Goal: Task Accomplishment & Management: Use online tool/utility

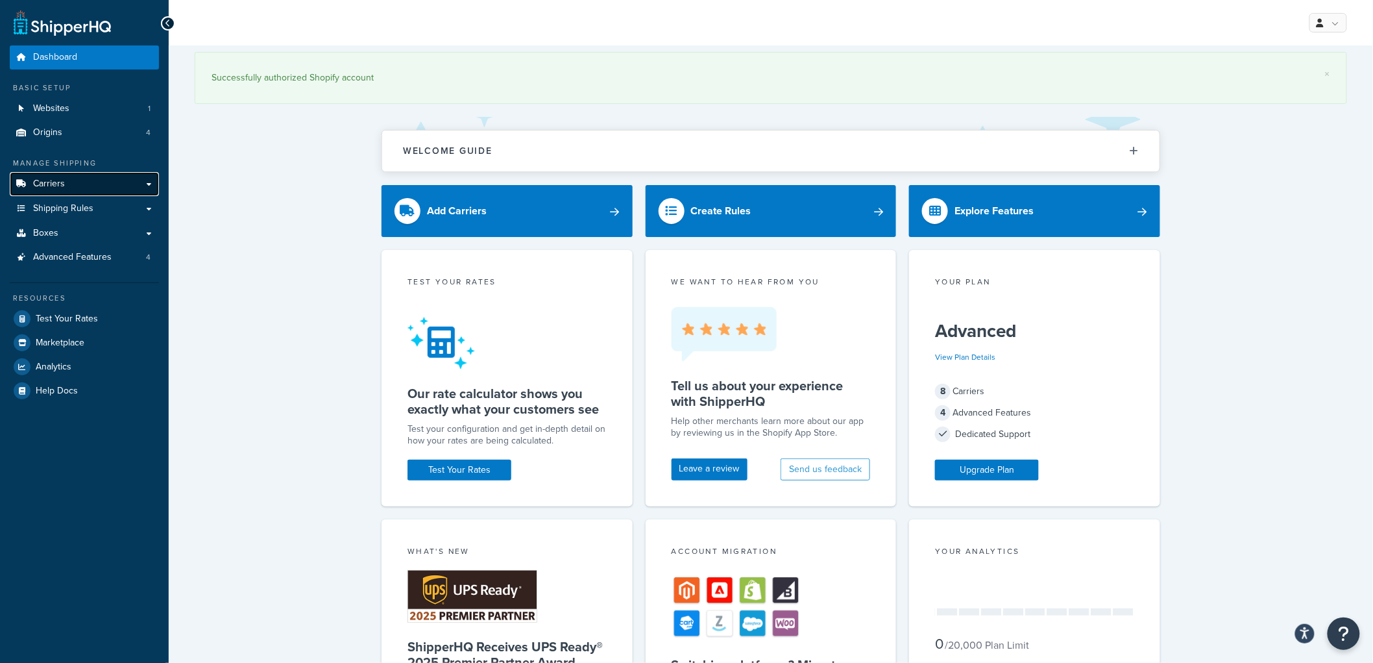
click at [115, 188] on link "Carriers" at bounding box center [84, 184] width 149 height 24
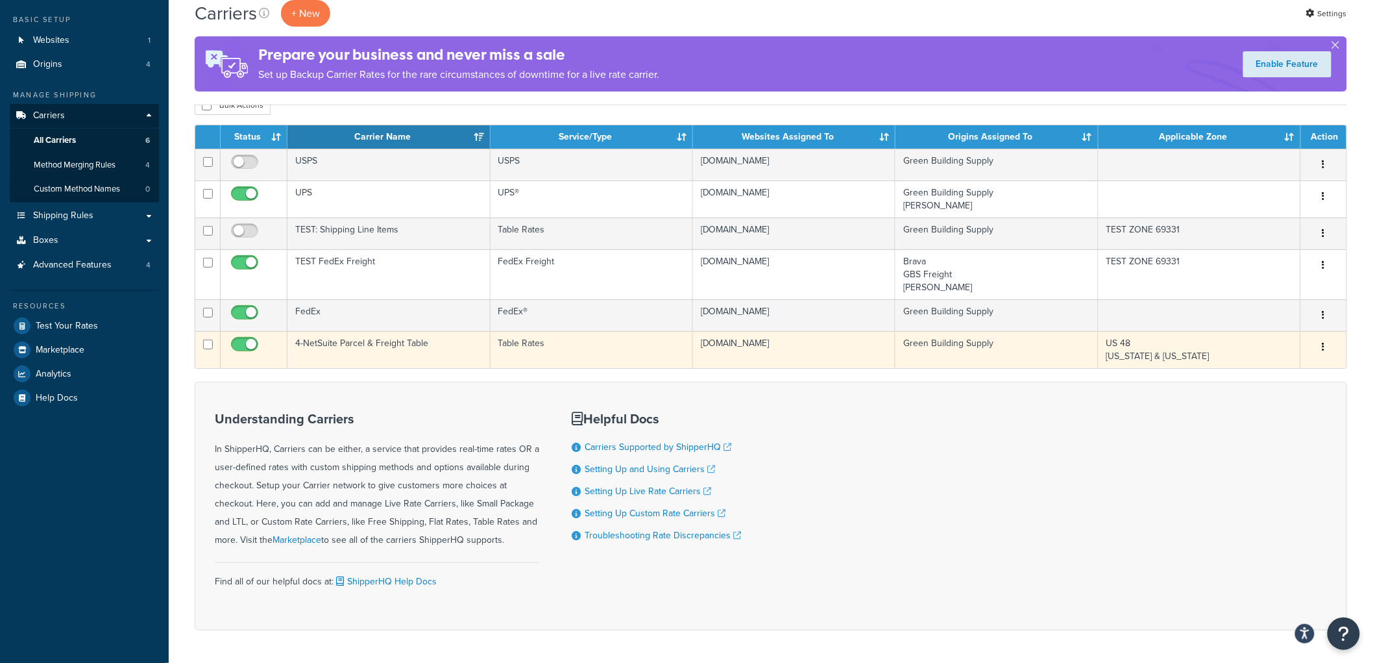
scroll to position [43, 0]
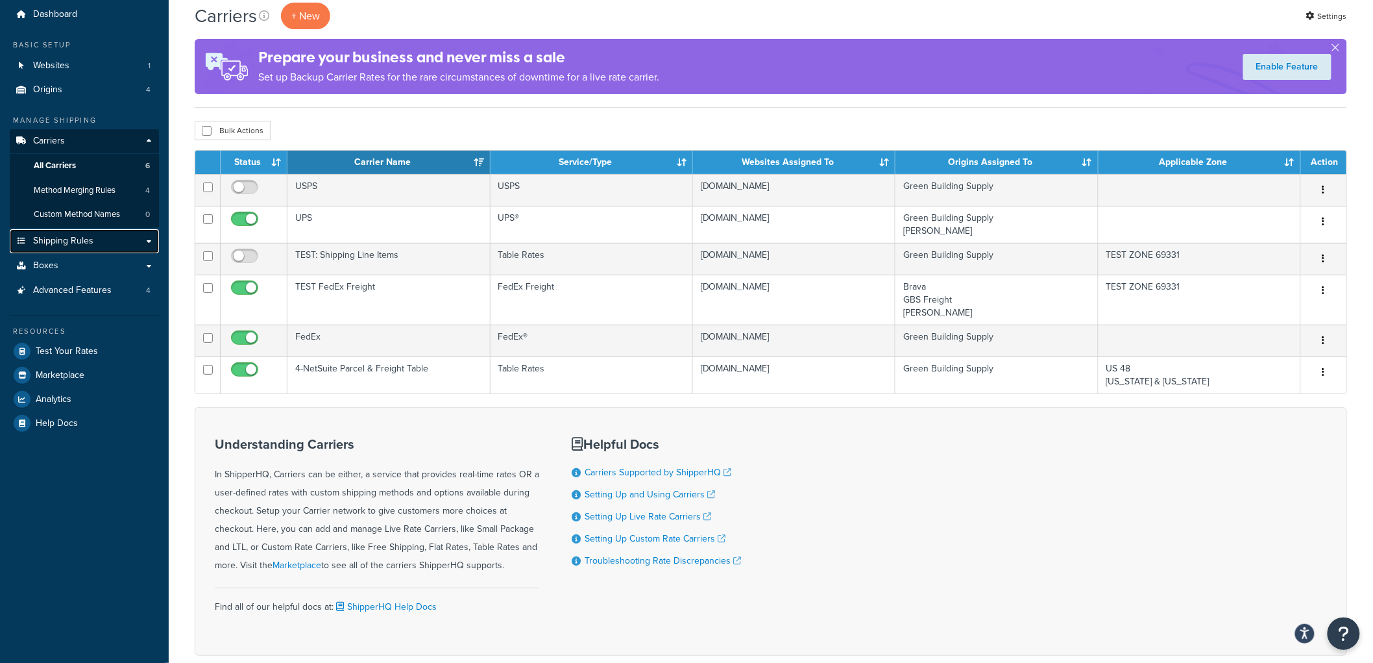
click at [73, 238] on span "Shipping Rules" at bounding box center [63, 241] width 60 height 11
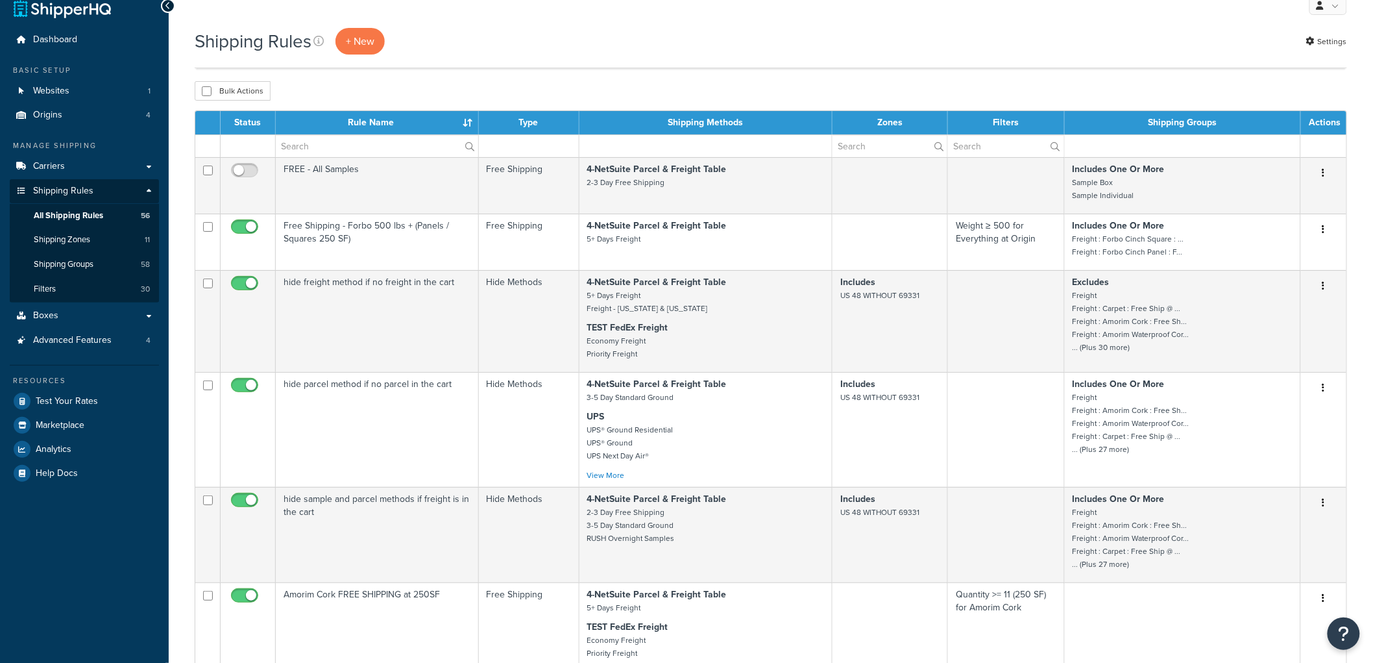
scroll to position [144, 0]
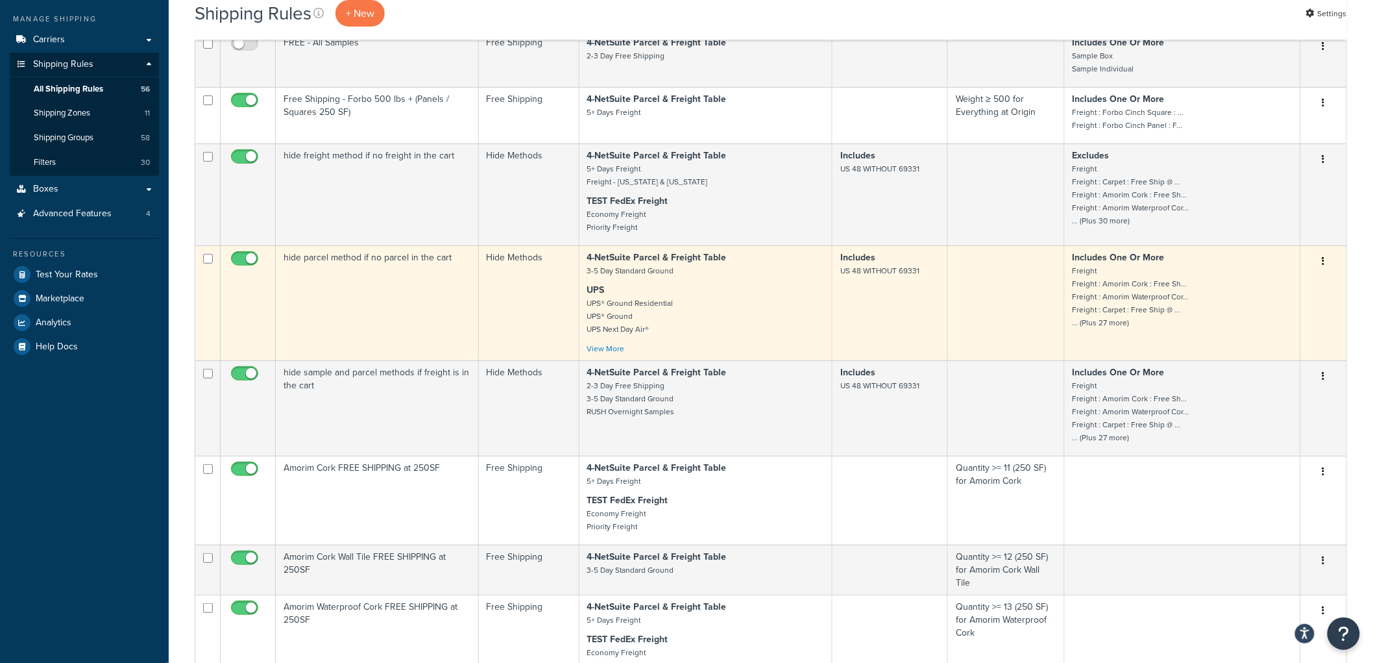
click at [437, 313] on td "hide parcel method if no parcel in the cart" at bounding box center [377, 302] width 203 height 115
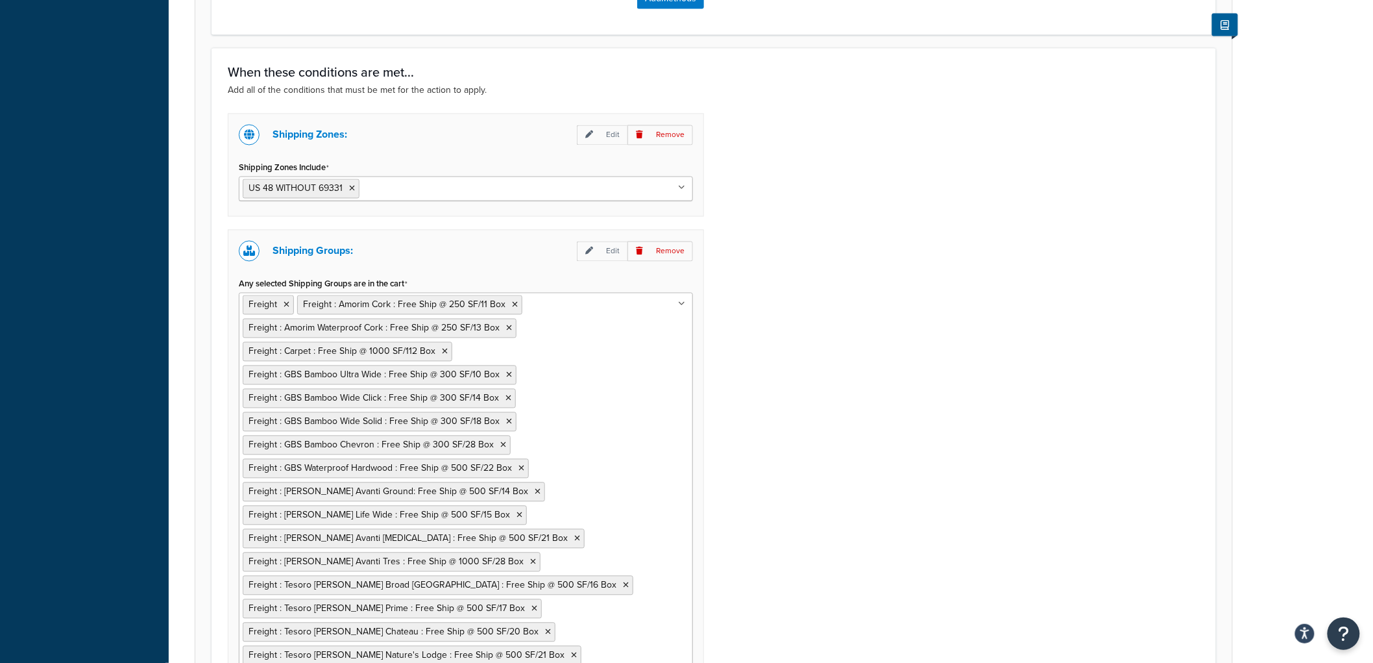
scroll to position [1184, 0]
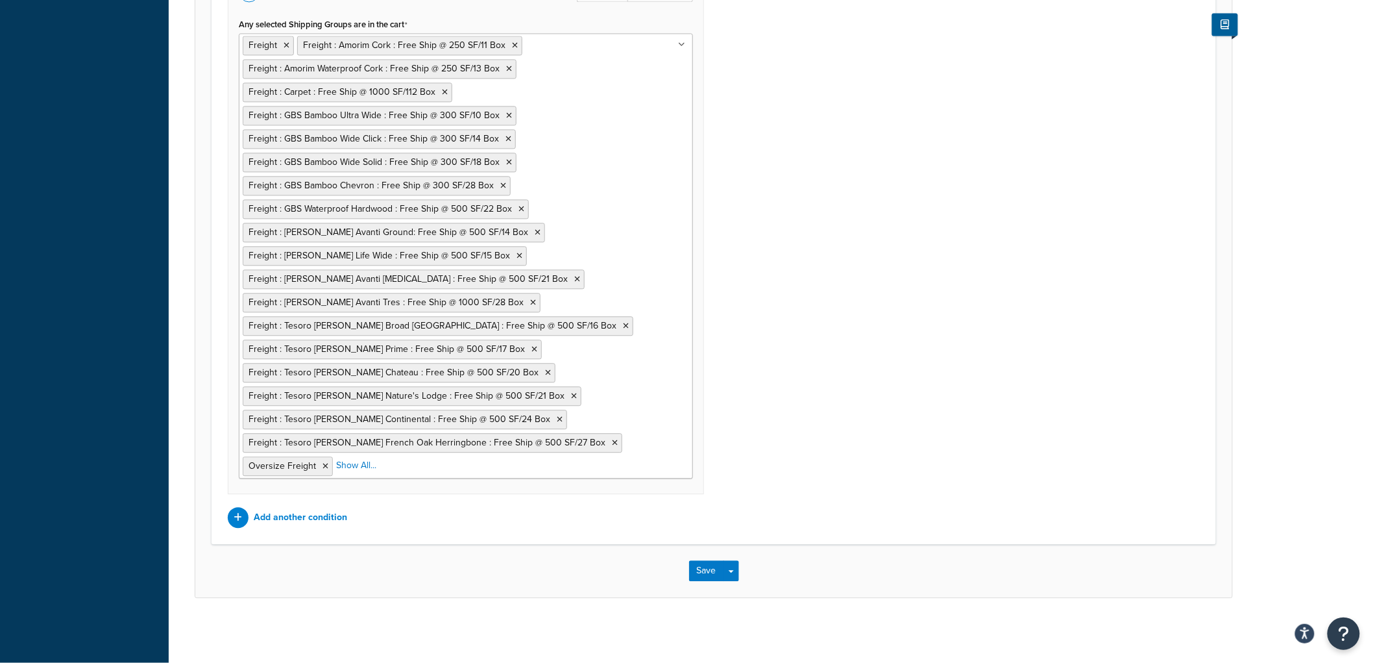
click at [602, 273] on ul "Freight Freight : Amorim Cork : Free Ship @ 250 SF/11 Box Freight : Amorim Wate…" at bounding box center [466, 255] width 454 height 445
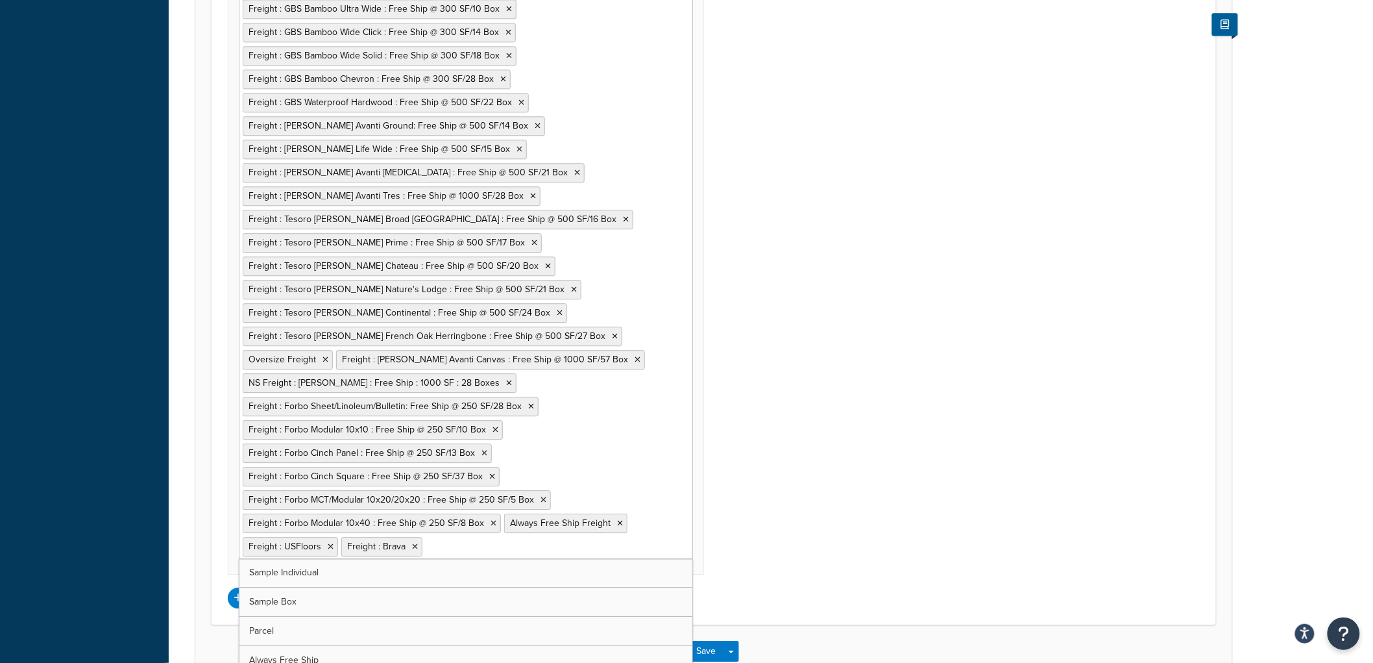
scroll to position [1374, 0]
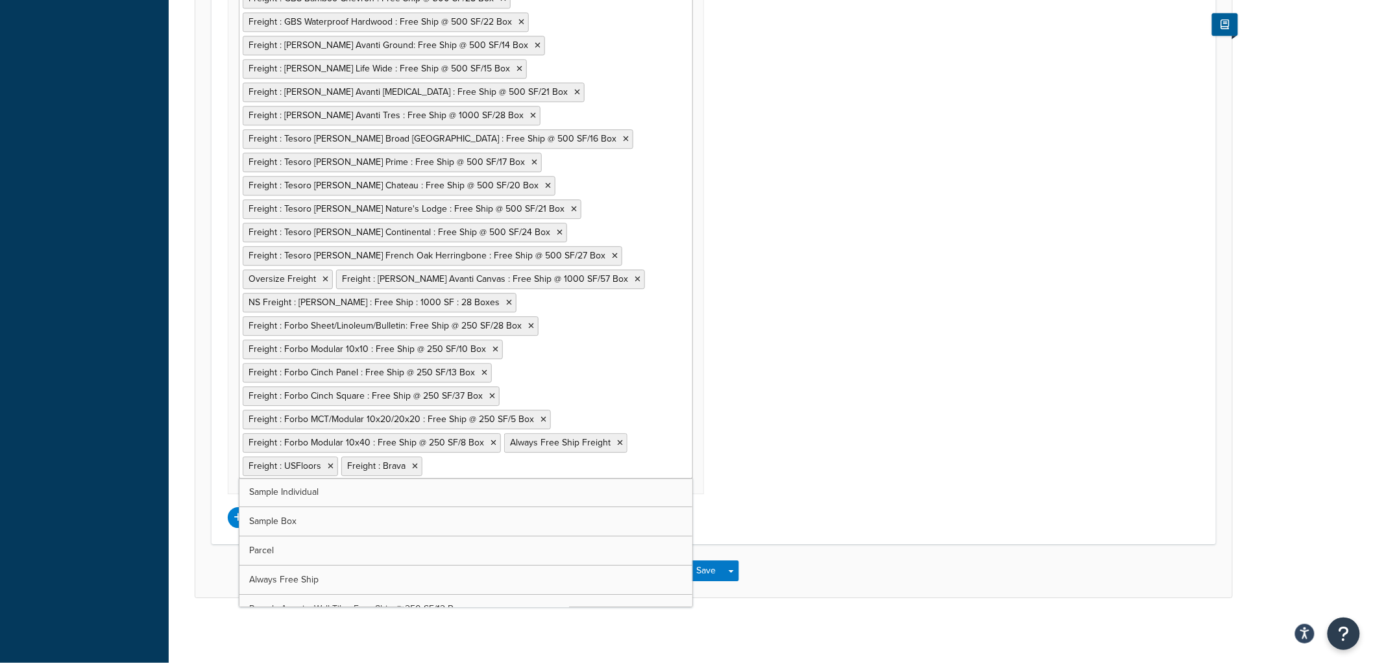
click at [932, 255] on div "Shipping Zones: Edit Remove Shipping Zones Include US 48 WITHOUT 69331 US 48 US…" at bounding box center [714, 97] width 992 height 860
click at [638, 371] on ul "Freight Freight : Amorim Cork : Free Ship @ 250 SF/11 Box Freight : Amorim Wate…" at bounding box center [466, 162] width 454 height 632
click at [933, 274] on div "Shipping Zones: Edit Remove Shipping Zones Include US 48 WITHOUT 69331 US 48 US…" at bounding box center [714, 97] width 992 height 860
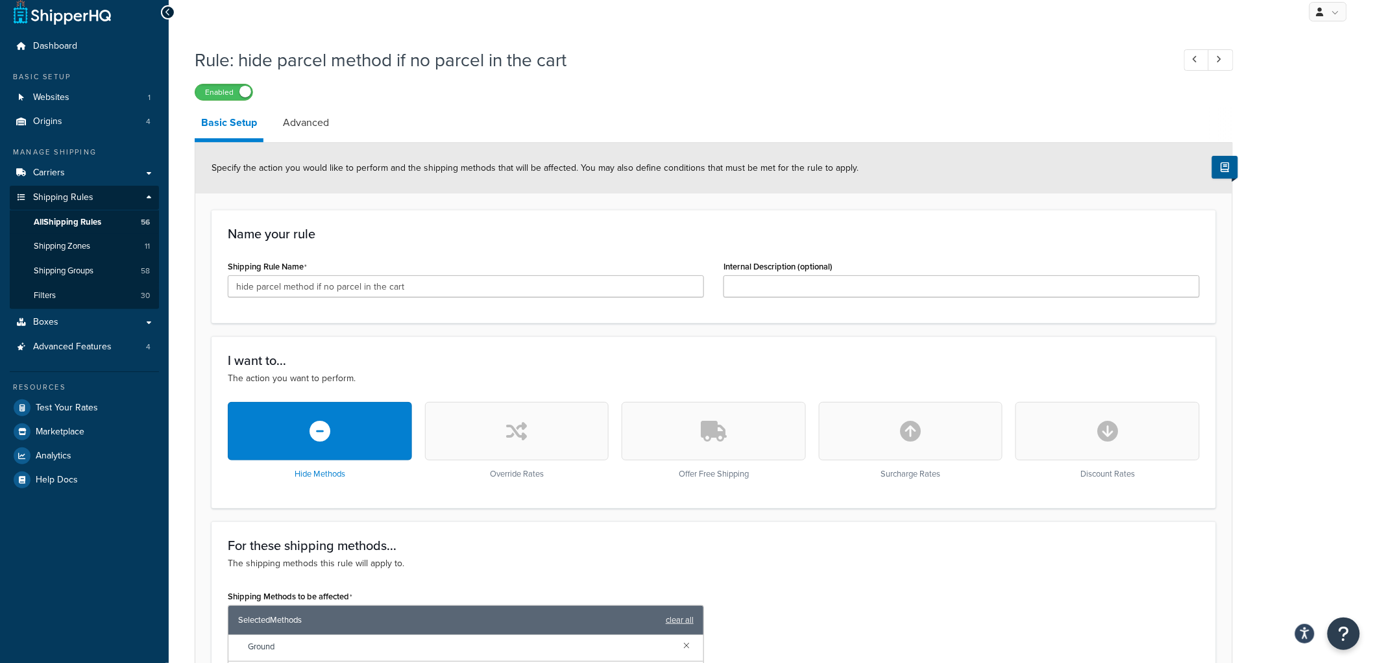
scroll to position [4, 0]
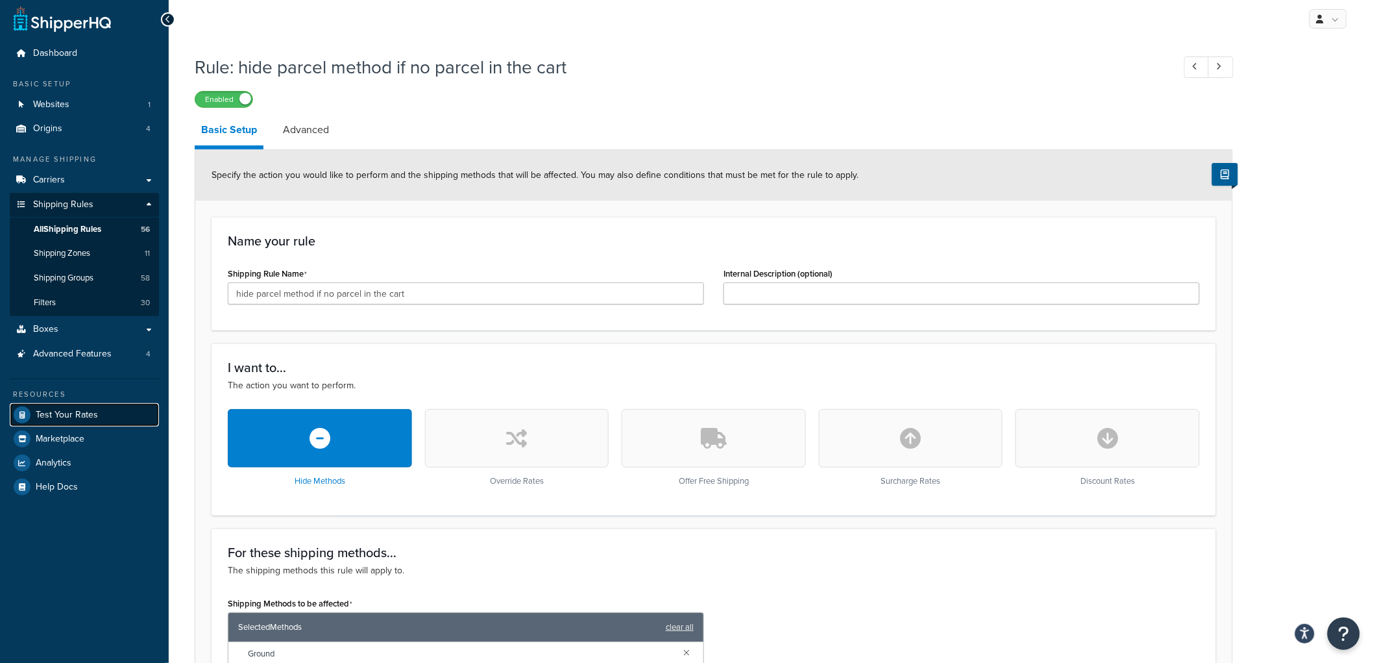
click at [68, 411] on span "Test Your Rates" at bounding box center [67, 414] width 62 height 11
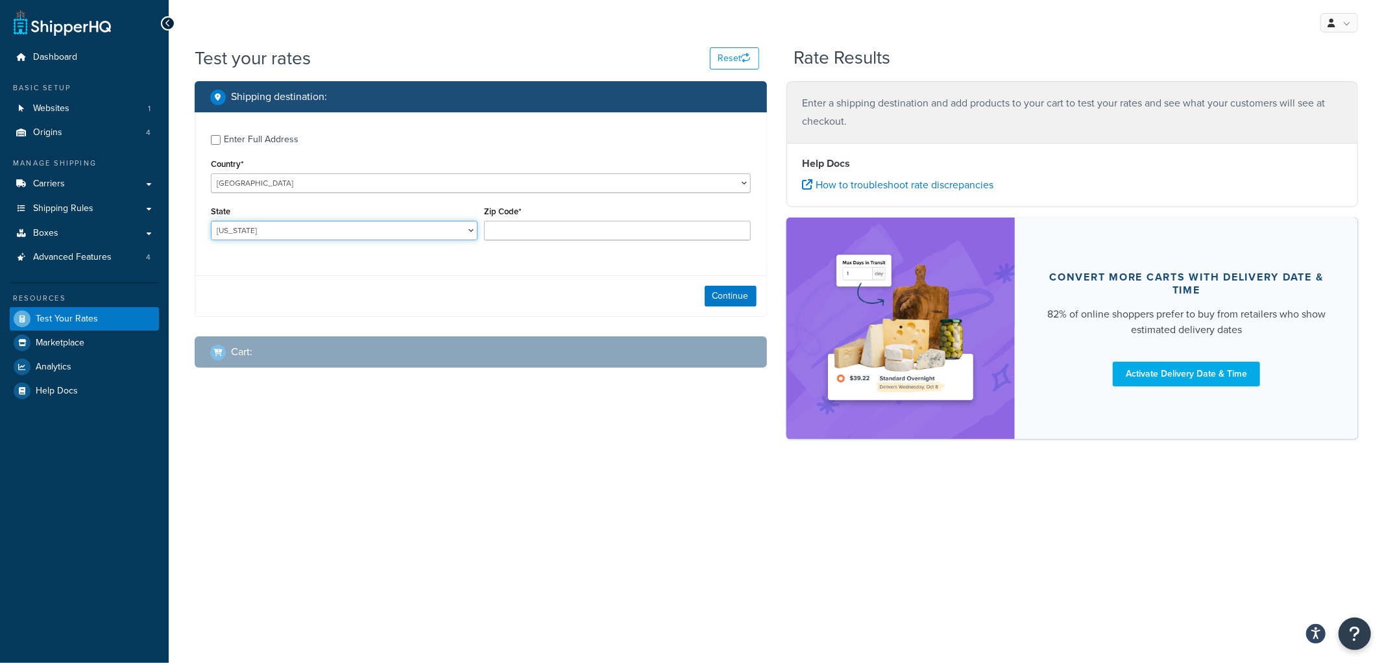
click at [364, 235] on select "Alabama Alaska American Samoa Arizona Arkansas Armed Forces Americas Armed Forc…" at bounding box center [344, 230] width 267 height 19
select select "IA"
click at [211, 221] on select "Alabama Alaska American Samoa Arizona Arkansas Armed Forces Americas Armed Forc…" at bounding box center [344, 230] width 267 height 19
click at [598, 230] on input "Zip Code*" at bounding box center [617, 230] width 267 height 19
type input "52556"
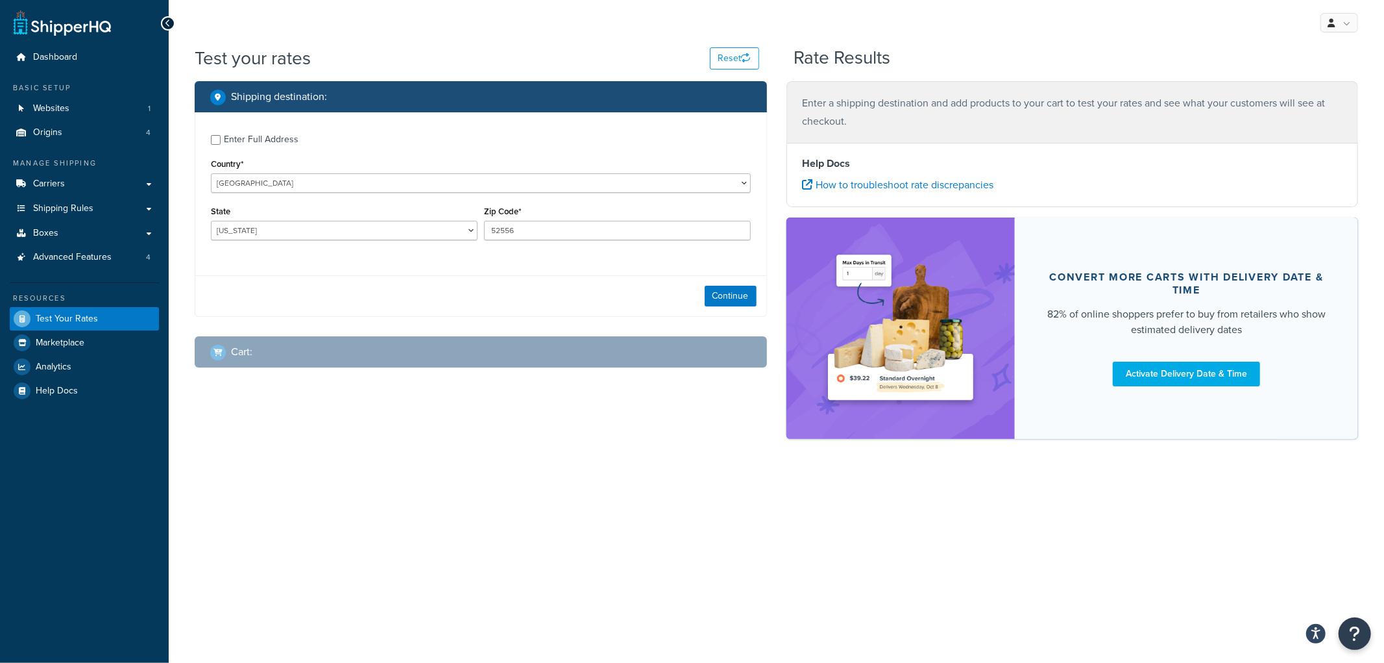
click at [626, 138] on label "Enter Full Address" at bounding box center [487, 138] width 527 height 21
click at [221, 138] on input "Enter Full Address" at bounding box center [216, 140] width 10 height 10
checkbox input "true"
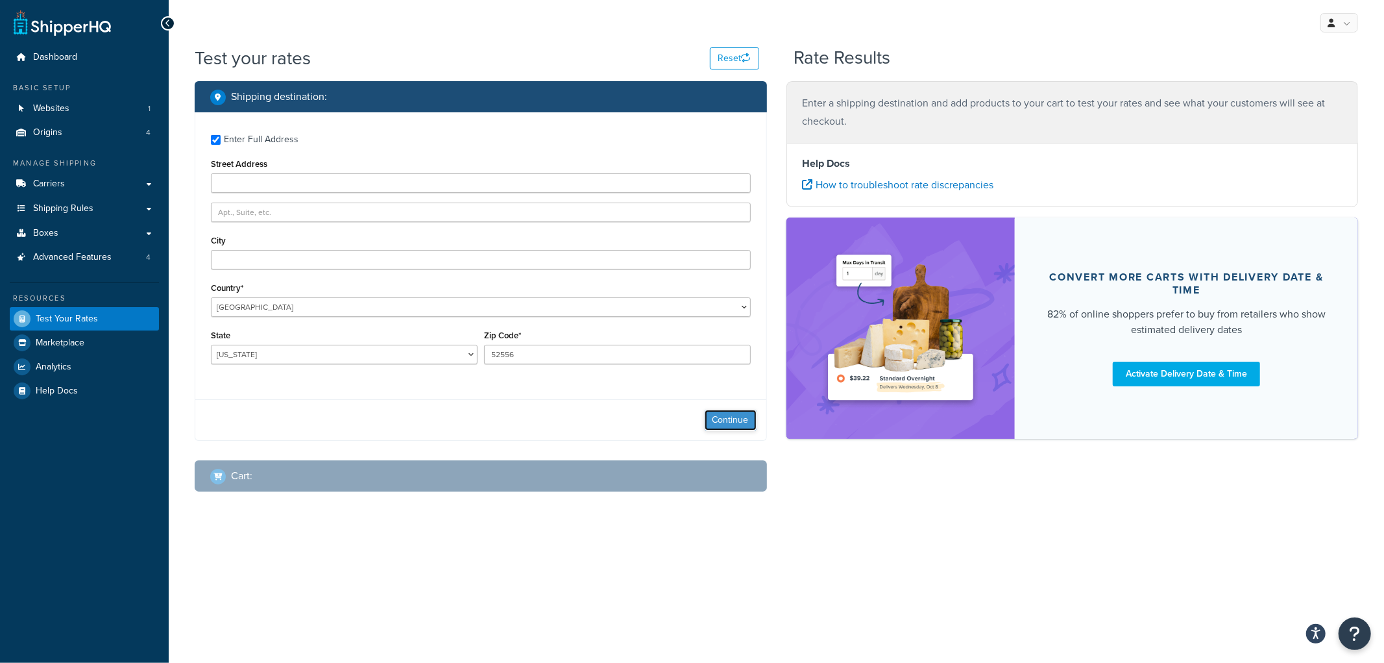
click at [735, 428] on button "Continue" at bounding box center [731, 419] width 52 height 21
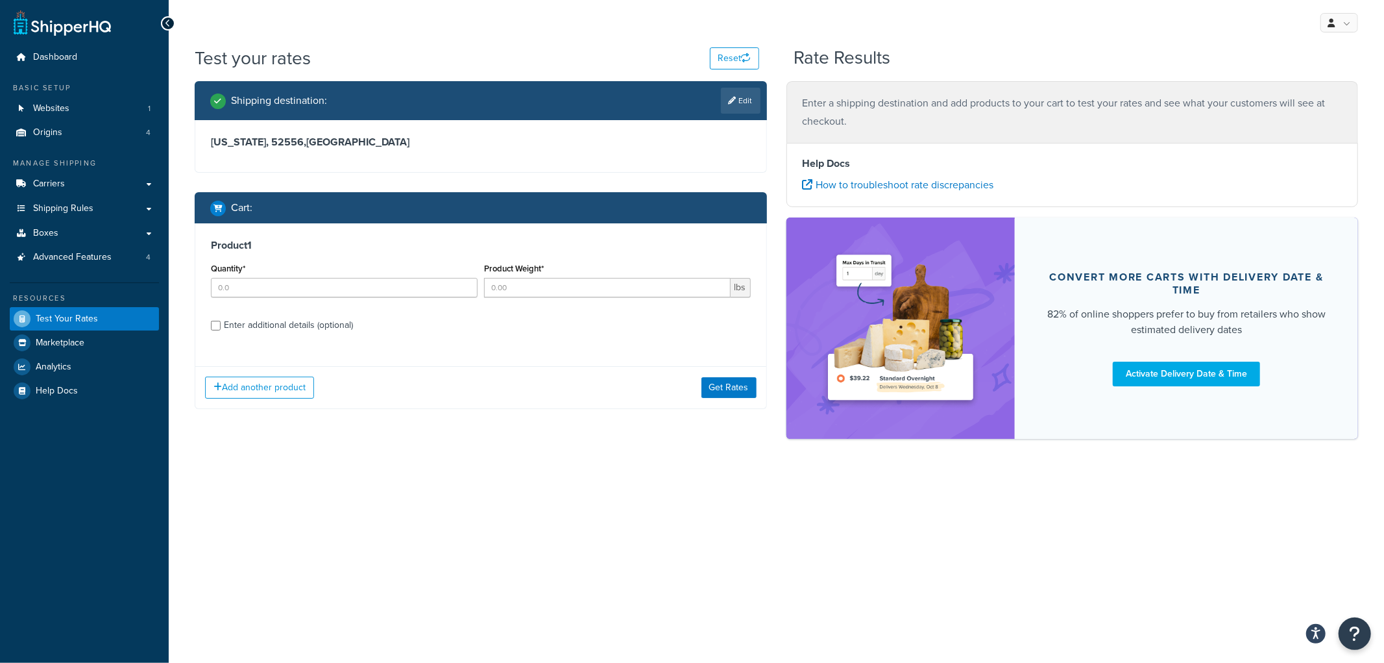
click at [279, 321] on div "Enter additional details (optional)" at bounding box center [288, 325] width 129 height 18
click at [221, 321] on input "Enter additional details (optional)" at bounding box center [216, 326] width 10 height 10
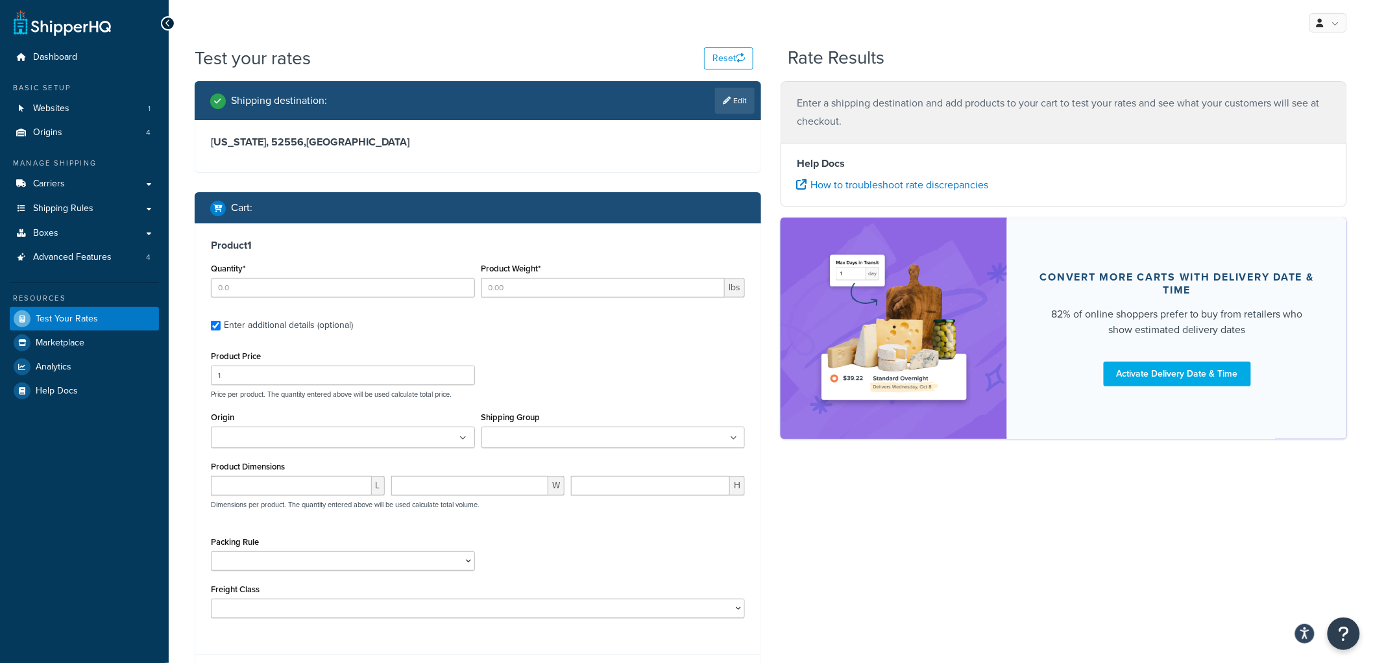
click at [546, 439] on input "Shipping Group" at bounding box center [542, 438] width 115 height 14
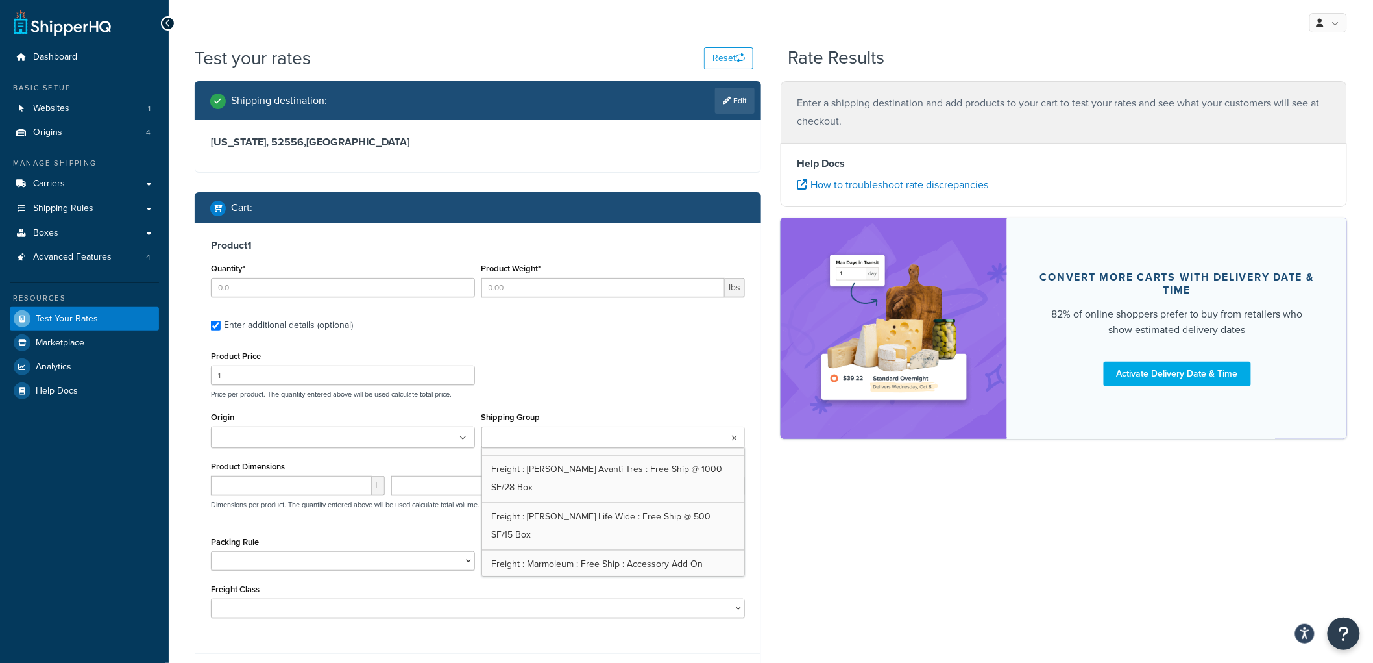
scroll to position [937, 0]
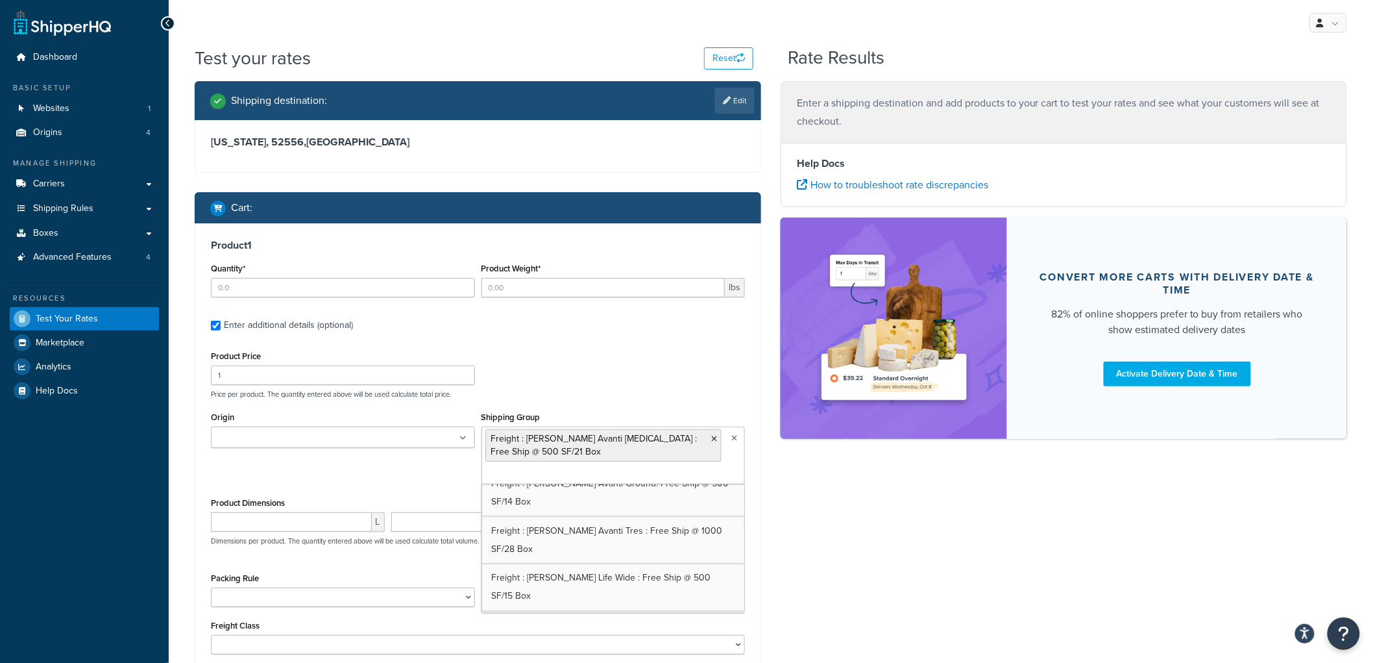
click at [619, 321] on label "Enter additional details (optional)" at bounding box center [484, 323] width 521 height 21
click at [221, 321] on input "Enter additional details (optional)" at bounding box center [216, 326] width 10 height 10
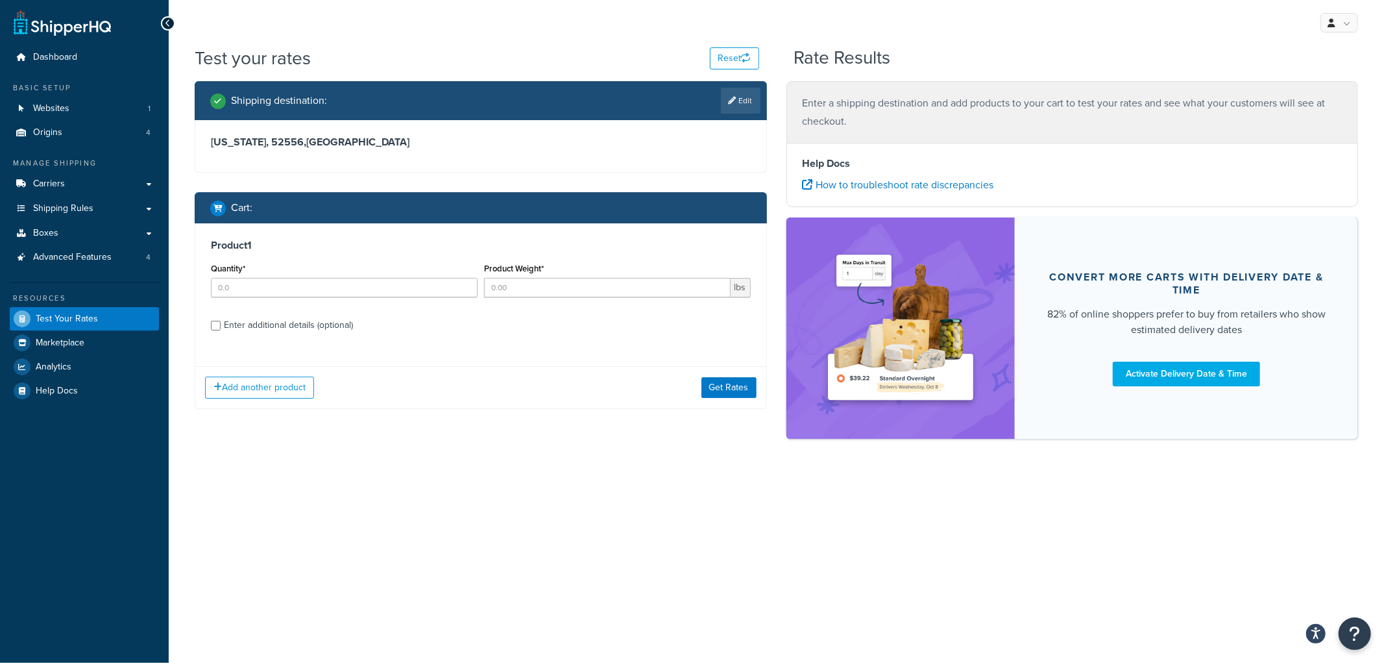
click at [353, 321] on div "Enter additional details (optional)" at bounding box center [288, 325] width 129 height 18
click at [221, 321] on input "Enter additional details (optional)" at bounding box center [216, 326] width 10 height 10
checkbox input "true"
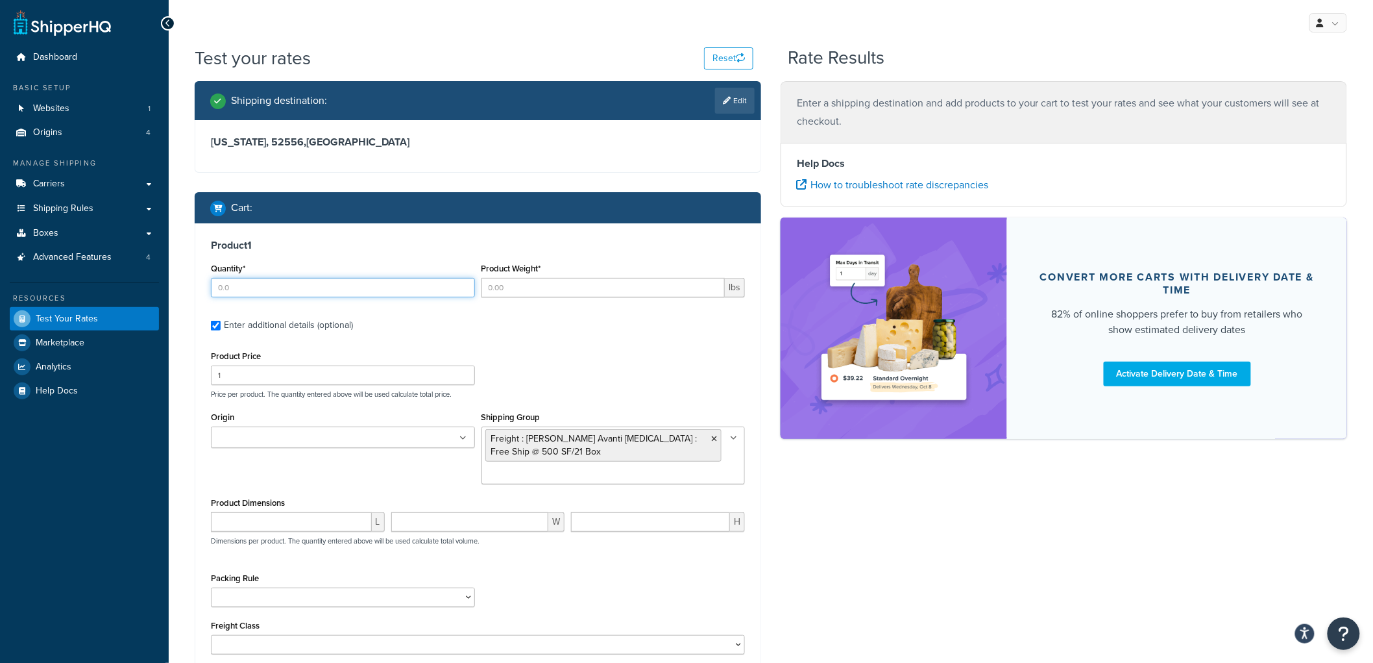
click at [409, 288] on input "Quantity*" at bounding box center [343, 287] width 264 height 19
type input "1"
click at [531, 295] on input "Product Weight*" at bounding box center [603, 287] width 244 height 19
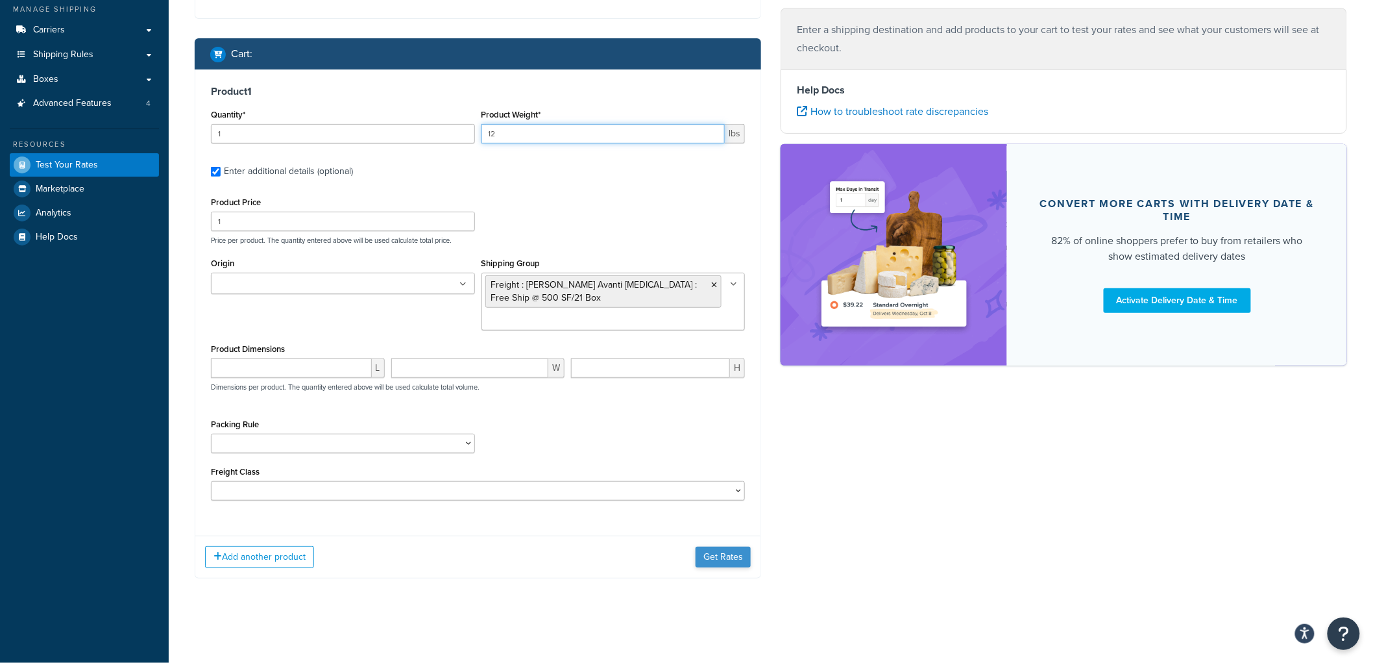
type input "12"
click at [717, 552] on button "Get Rates" at bounding box center [723, 556] width 55 height 21
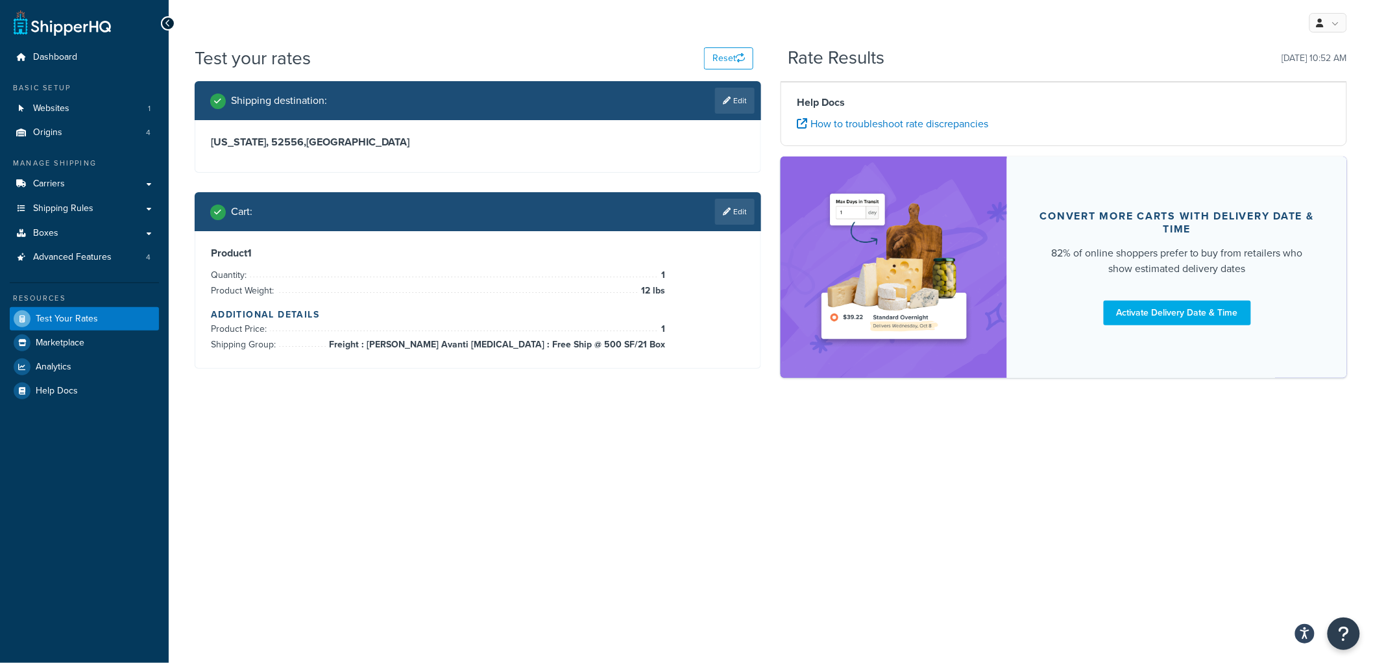
scroll to position [0, 0]
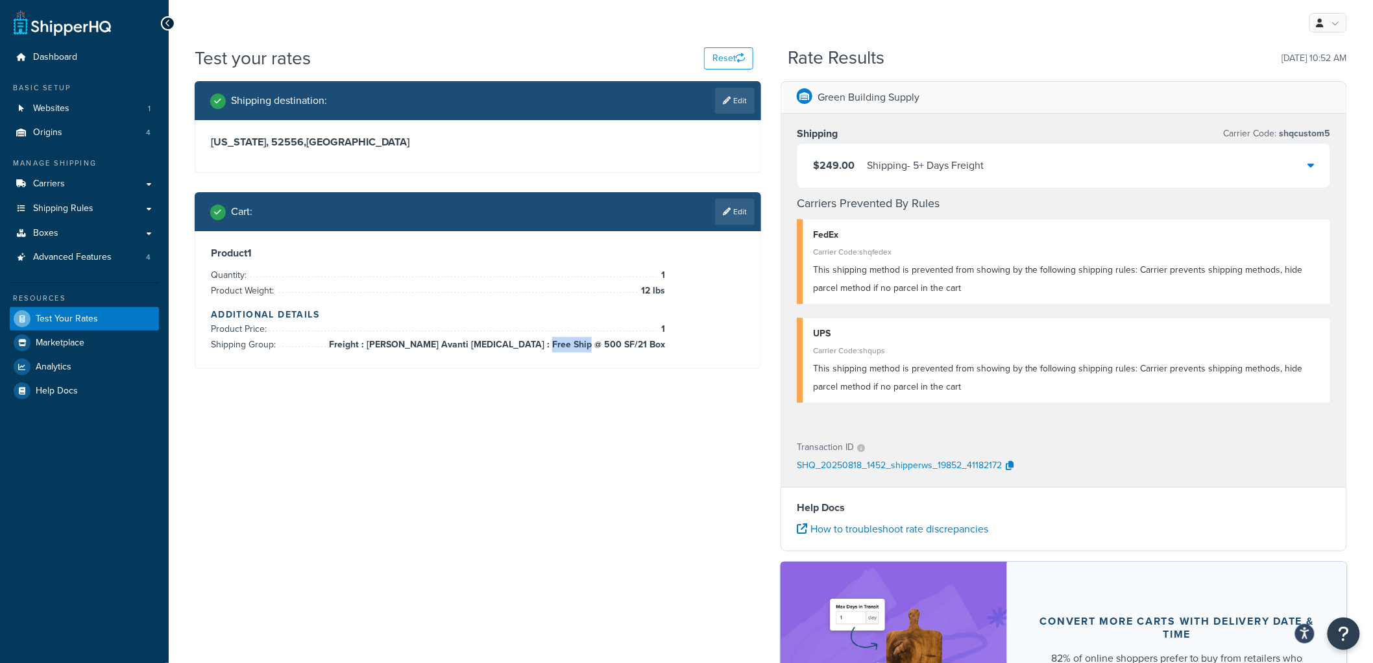
drag, startPoint x: 626, startPoint y: 342, endPoint x: 664, endPoint y: 342, distance: 38.3
click at [664, 342] on span "Freight : [PERSON_NAME] Avanti [MEDICAL_DATA] : Free Ship @ 500 SF/21 Box" at bounding box center [495, 345] width 339 height 16
drag, startPoint x: 671, startPoint y: 339, endPoint x: 561, endPoint y: 341, distance: 110.3
click at [561, 341] on div "Product 1 Quantity: 1 Product Weight: 12 lbs Additional Details Product Price: …" at bounding box center [478, 300] width 534 height 106
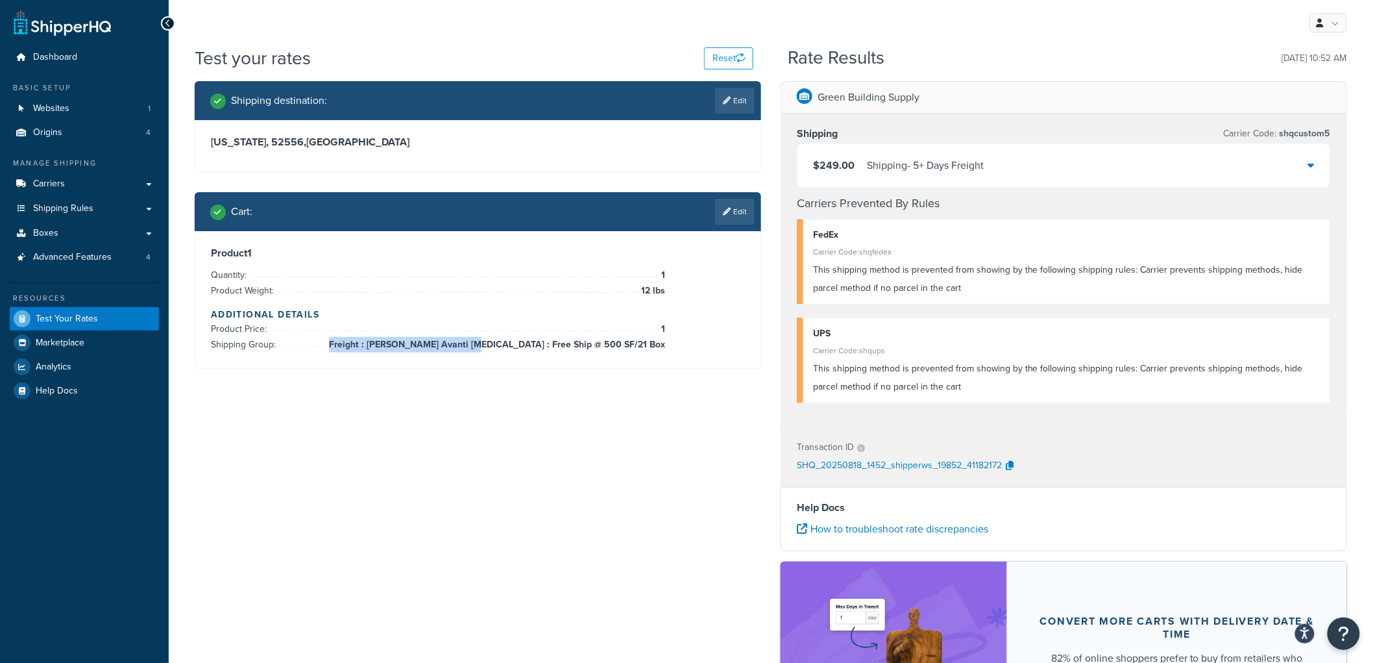
click at [561, 341] on span "Freight : [PERSON_NAME] Avanti [MEDICAL_DATA] : Free Ship @ 500 SF/21 Box" at bounding box center [495, 345] width 339 height 16
drag, startPoint x: 428, startPoint y: 346, endPoint x: 708, endPoint y: 354, distance: 279.8
click at [708, 354] on div "Product 1 Quantity: 1 Product Weight: 12 lbs Additional Details Product Price: …" at bounding box center [477, 299] width 565 height 137
click at [649, 345] on span "Freight : [PERSON_NAME] Avanti [MEDICAL_DATA] : Free Ship @ 500 SF/21 Box" at bounding box center [495, 345] width 339 height 16
click at [498, 385] on div "Shipping destination : Edit Iowa, 52556 , United States Cart : Edit Product 1 Q…" at bounding box center [478, 234] width 586 height 307
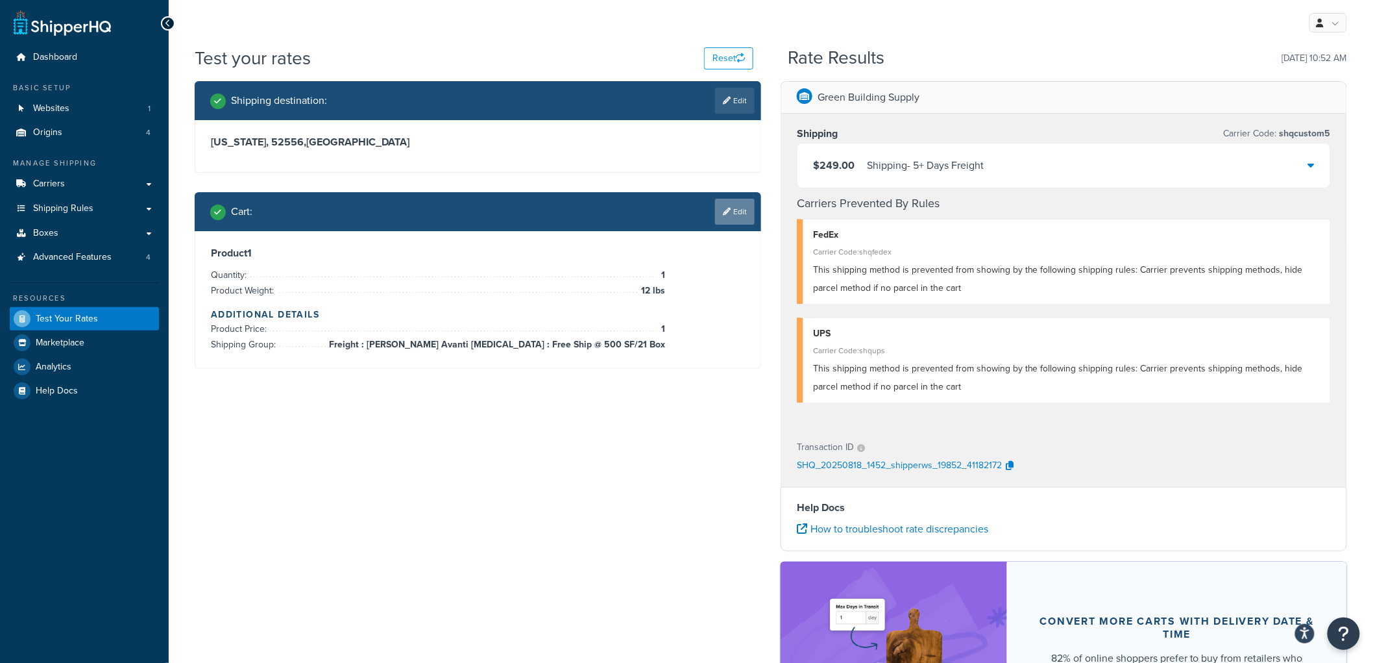
click at [729, 218] on link "Edit" at bounding box center [735, 212] width 40 height 26
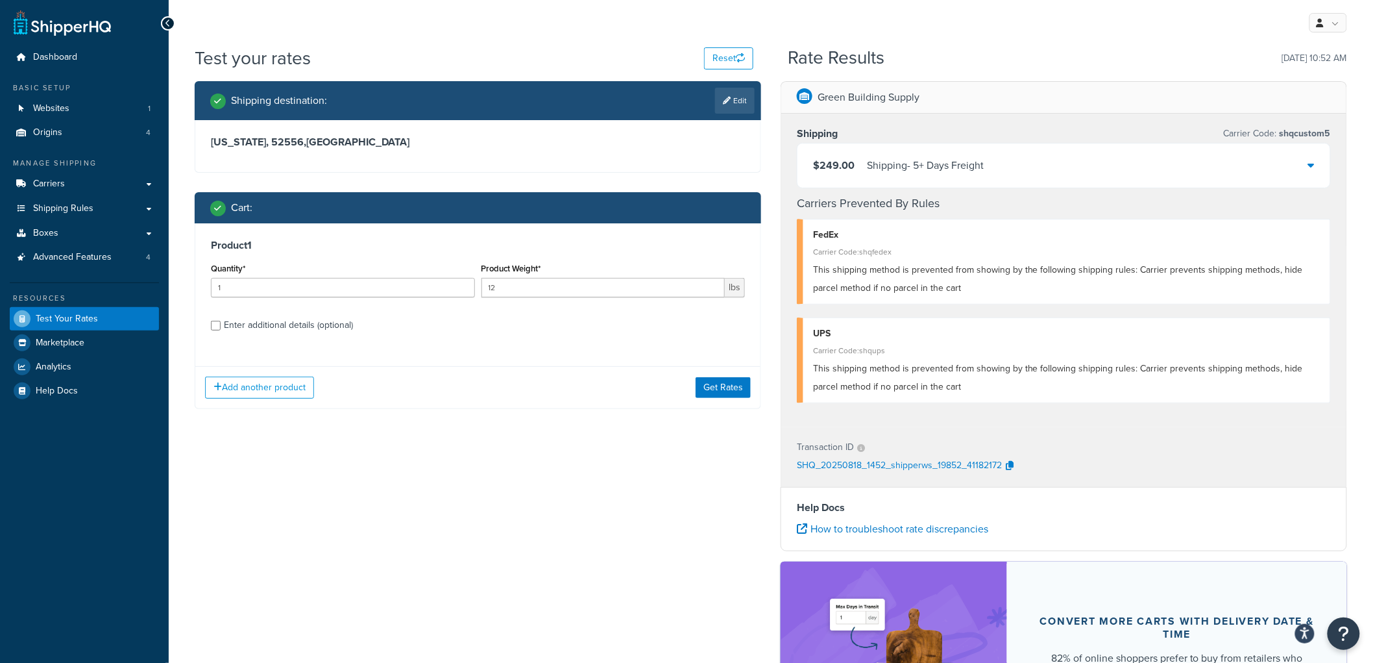
click at [276, 328] on div "Enter additional details (optional)" at bounding box center [288, 325] width 129 height 18
click at [221, 328] on input "Enter additional details (optional)" at bounding box center [216, 326] width 10 height 10
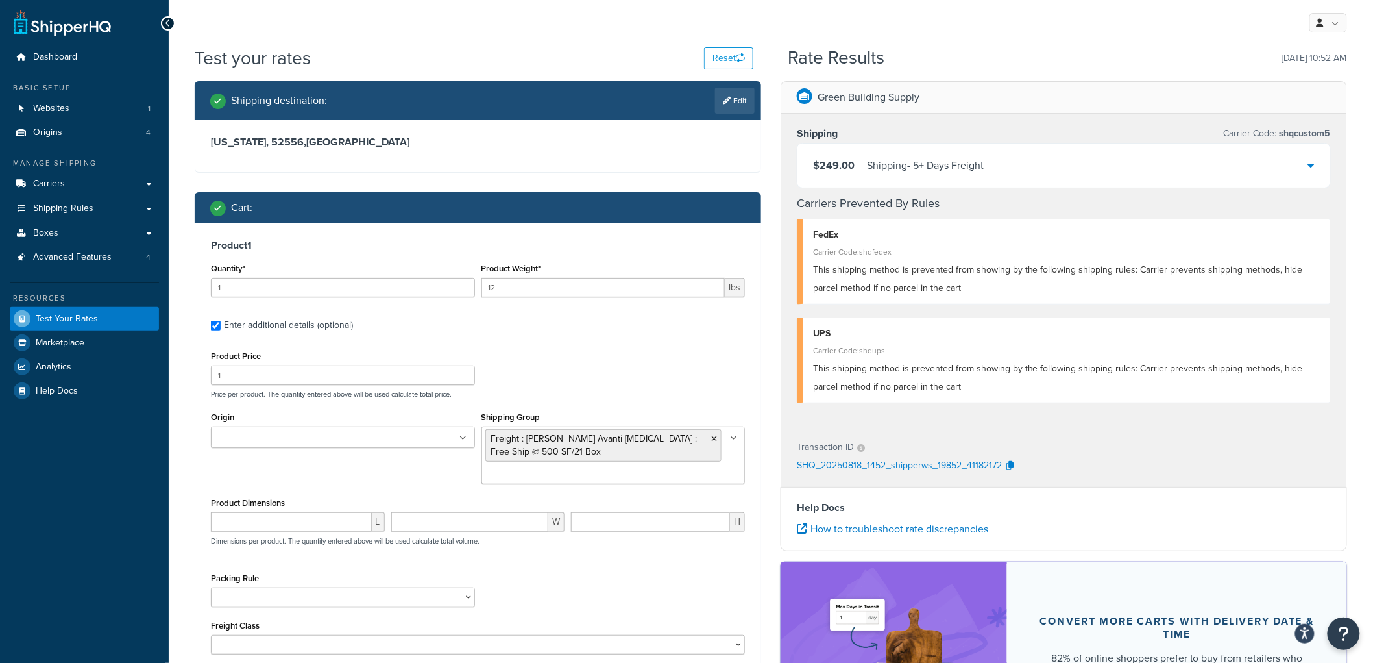
click at [592, 468] on ul "Freight : [PERSON_NAME] Avanti [MEDICAL_DATA] : Free Ship @ 500 SF/21 Box" at bounding box center [613, 455] width 264 height 58
click at [654, 328] on label "Enter additional details (optional)" at bounding box center [484, 323] width 521 height 21
click at [221, 328] on input "Enter additional details (optional)" at bounding box center [216, 326] width 10 height 10
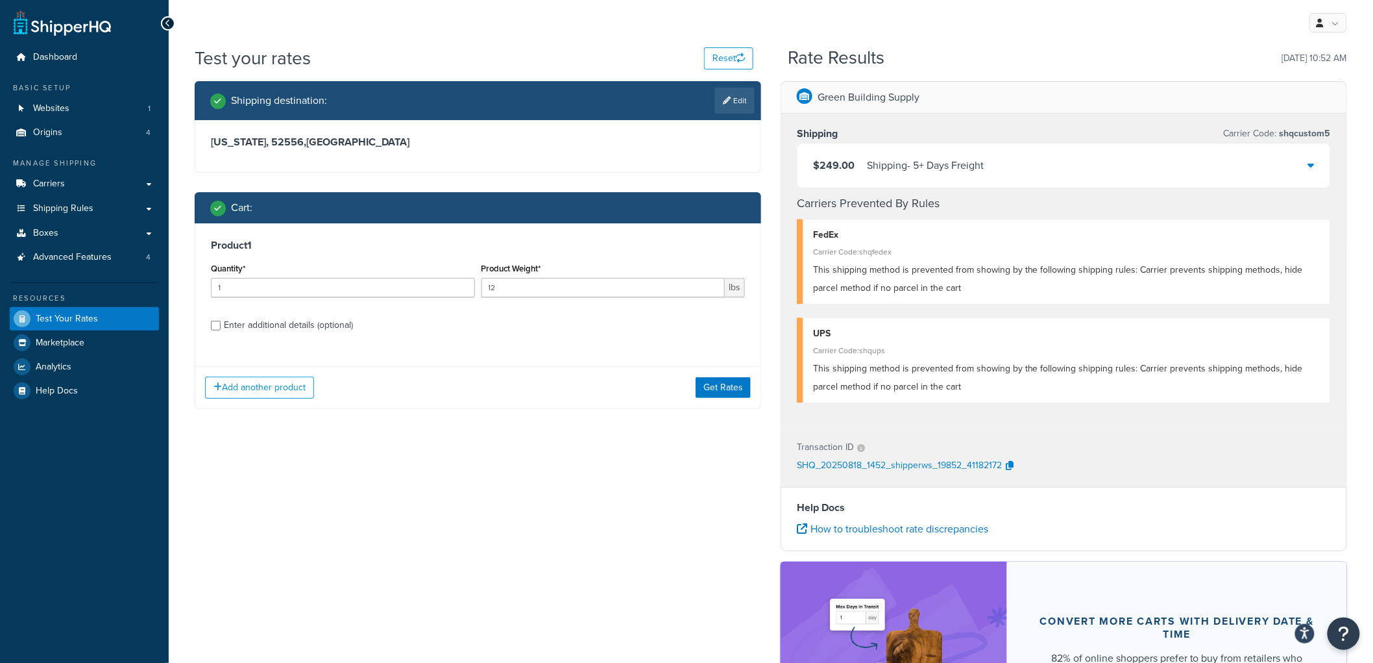
click at [654, 328] on label "Enter additional details (optional)" at bounding box center [484, 323] width 521 height 21
click at [221, 328] on input "Enter additional details (optional)" at bounding box center [216, 326] width 10 height 10
checkbox input "true"
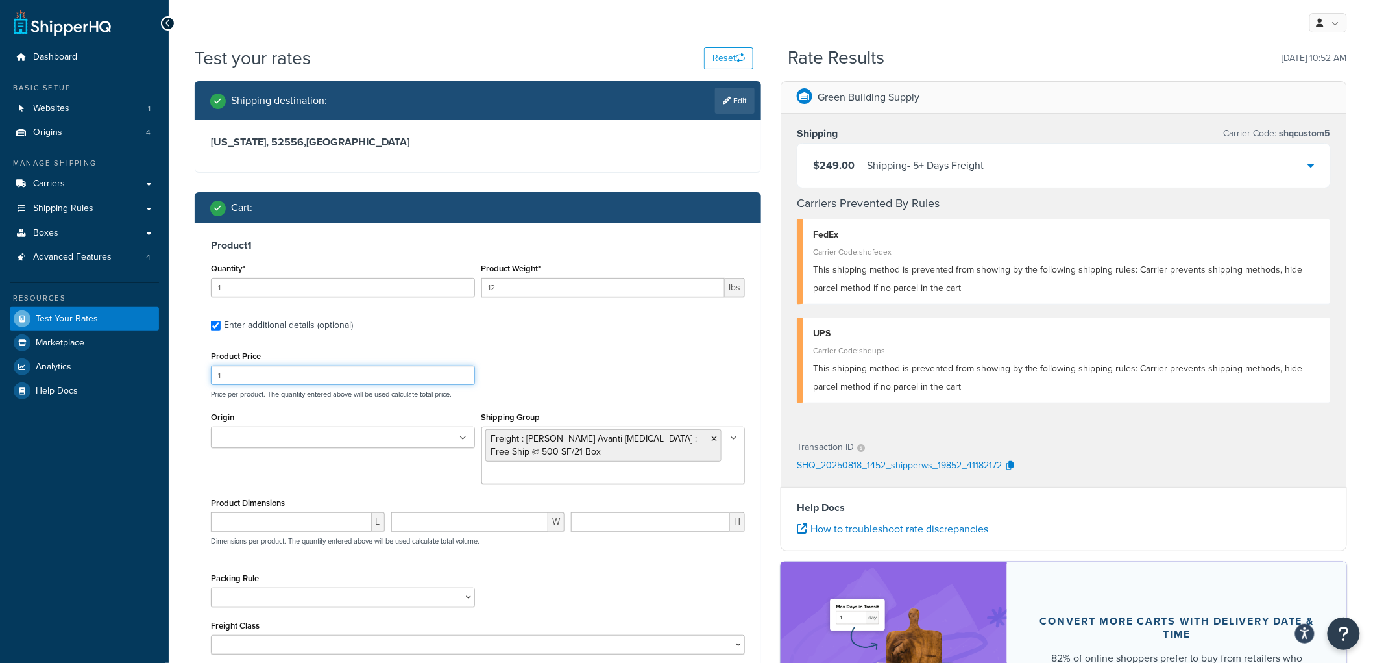
click at [273, 371] on input "1" at bounding box center [343, 374] width 264 height 19
type input "99"
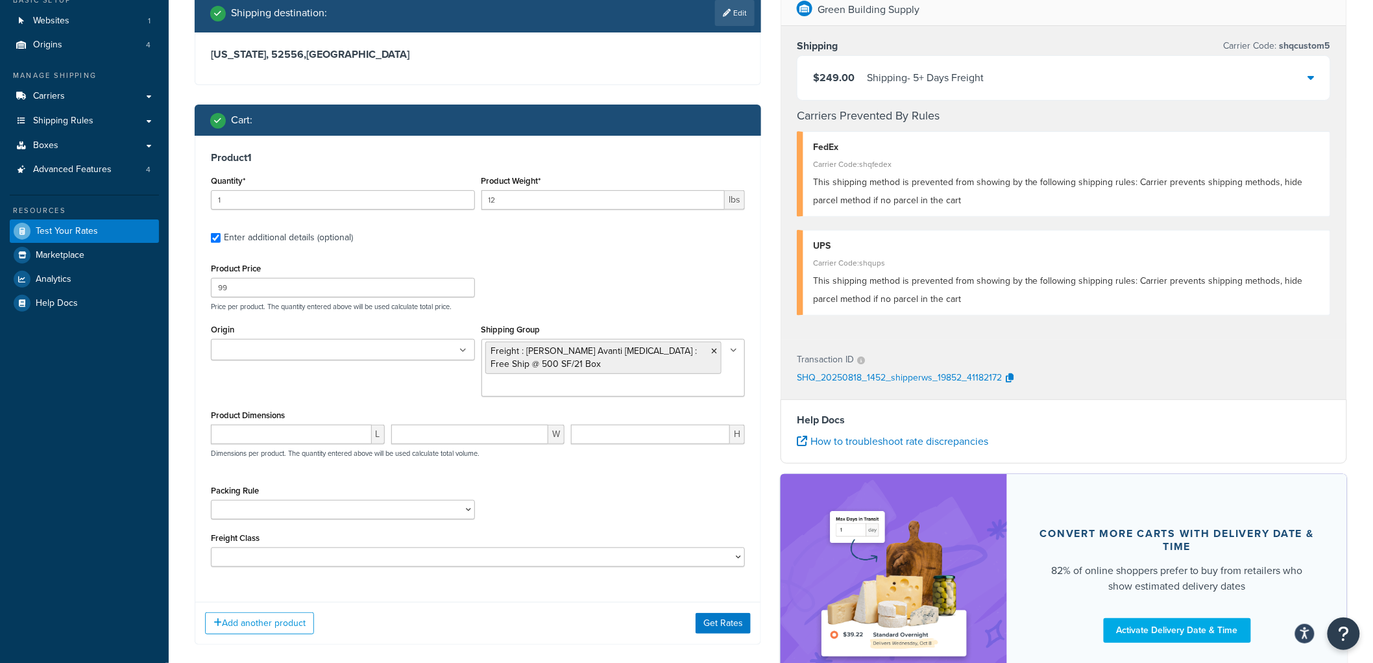
scroll to position [199, 0]
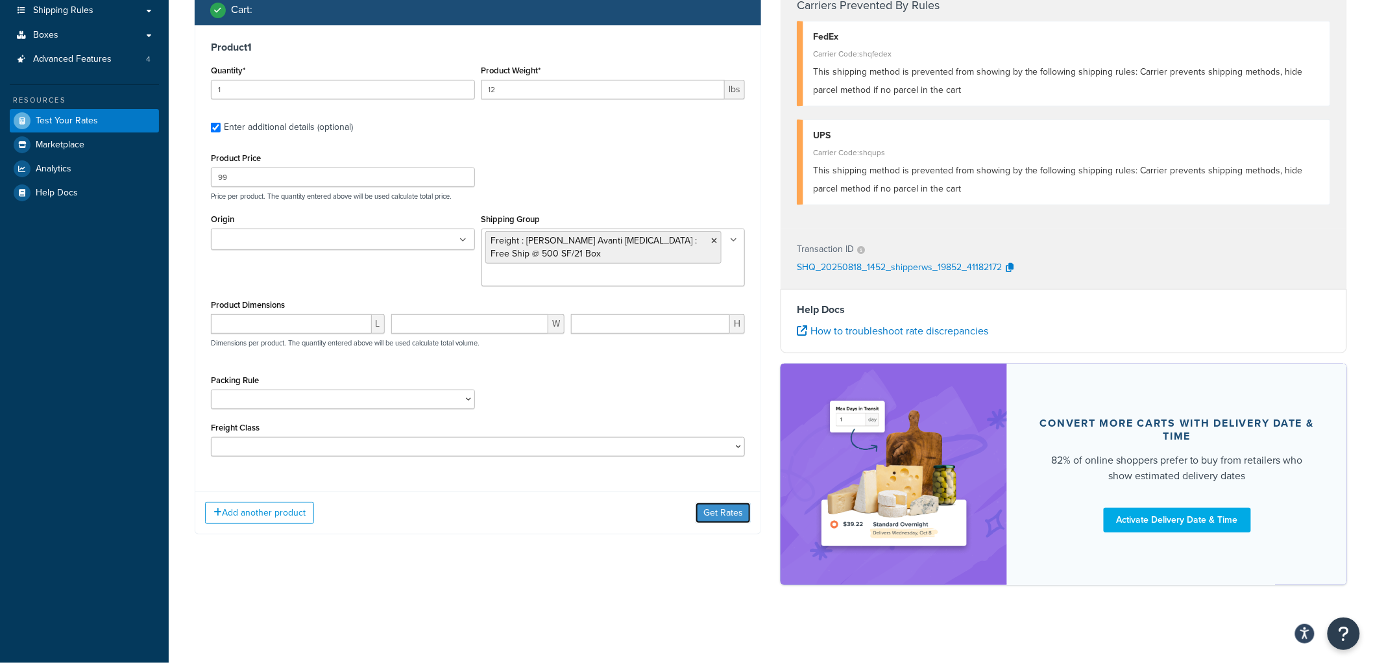
click at [722, 503] on button "Get Rates" at bounding box center [723, 512] width 55 height 21
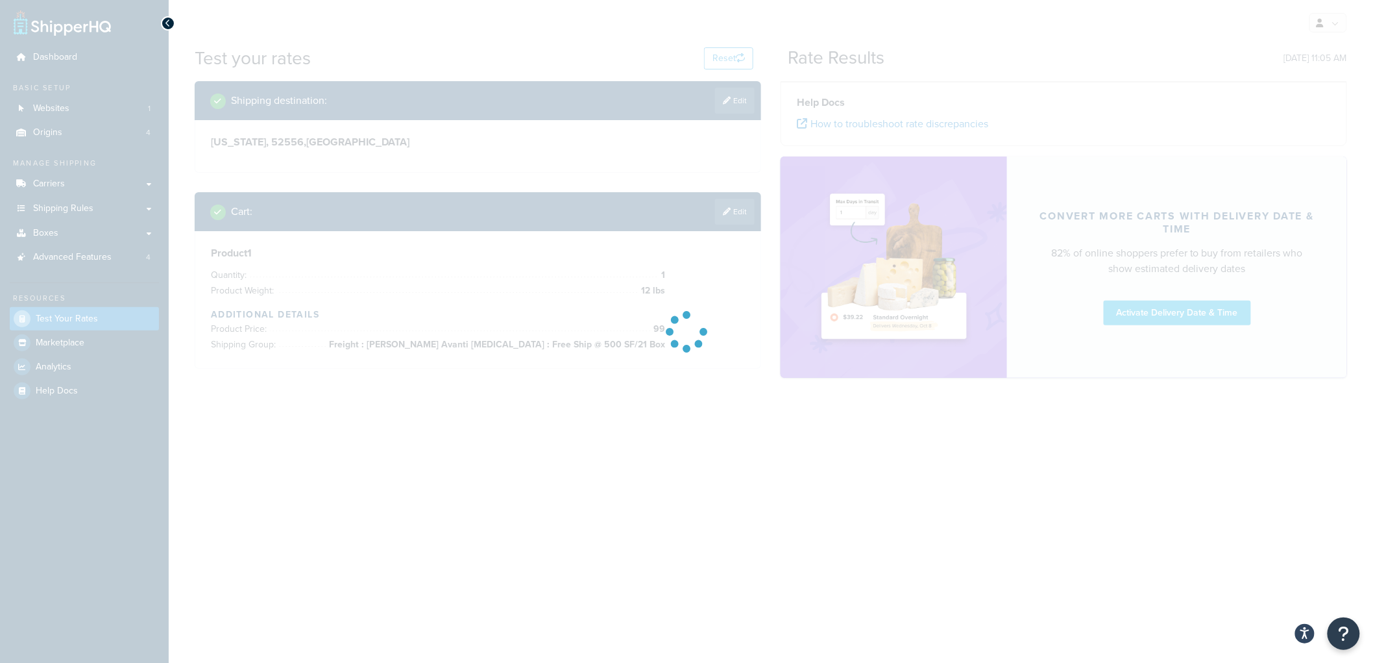
scroll to position [0, 0]
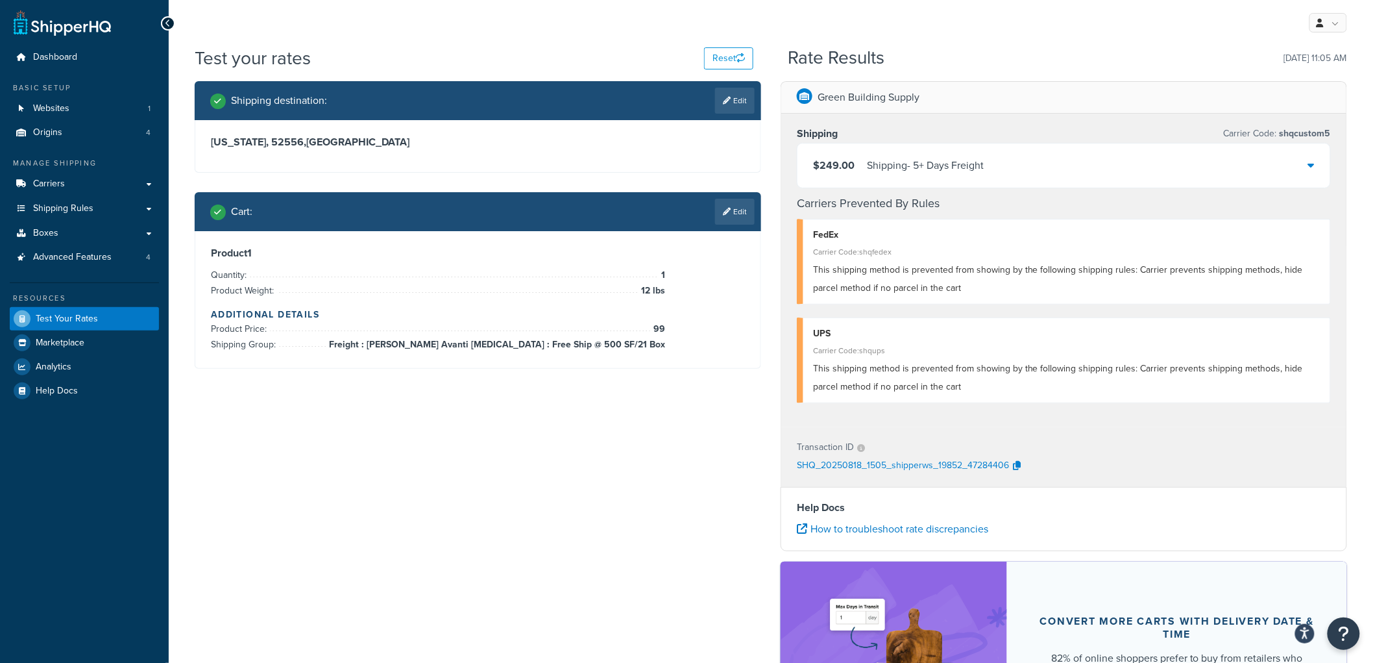
click at [497, 397] on div "Shipping destination : Edit Iowa, 52556 , United States Cart : Edit Product 1 Q…" at bounding box center [771, 438] width 1172 height 714
click at [879, 171] on div "Shipping - 5+ Days Freight" at bounding box center [925, 165] width 117 height 18
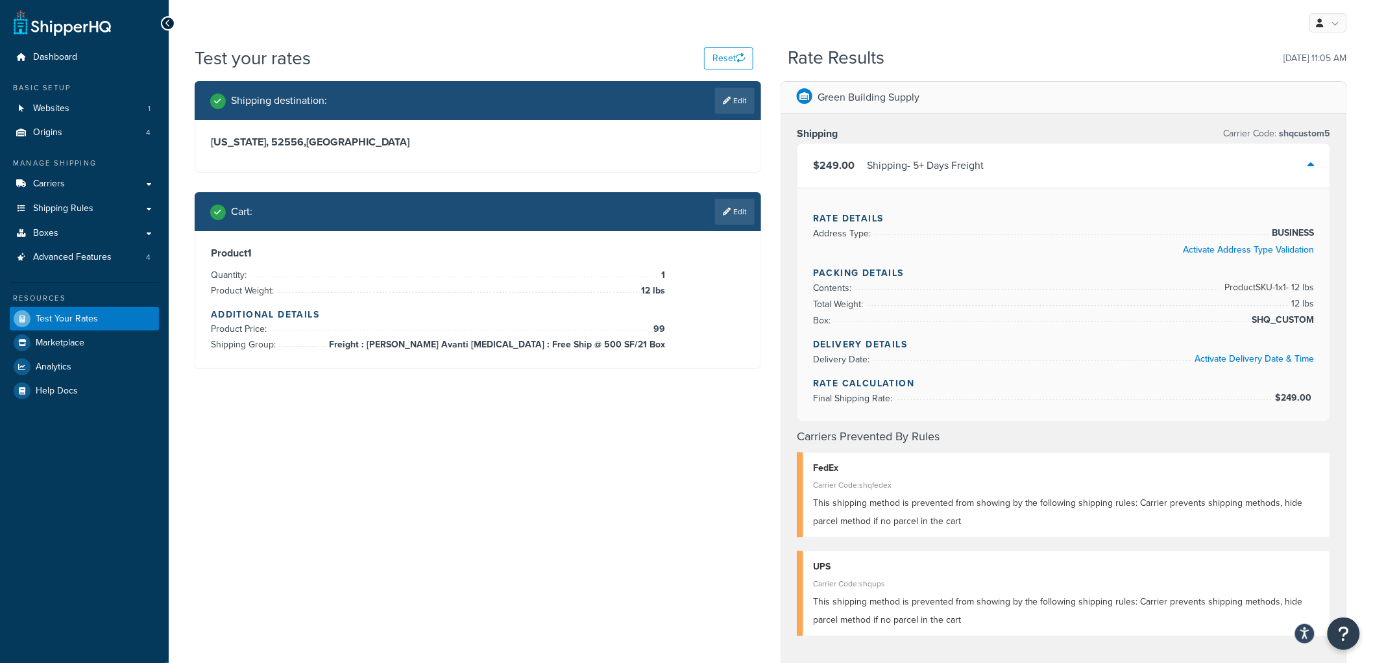
click at [879, 171] on div "Shipping - 5+ Days Freight" at bounding box center [925, 165] width 117 height 18
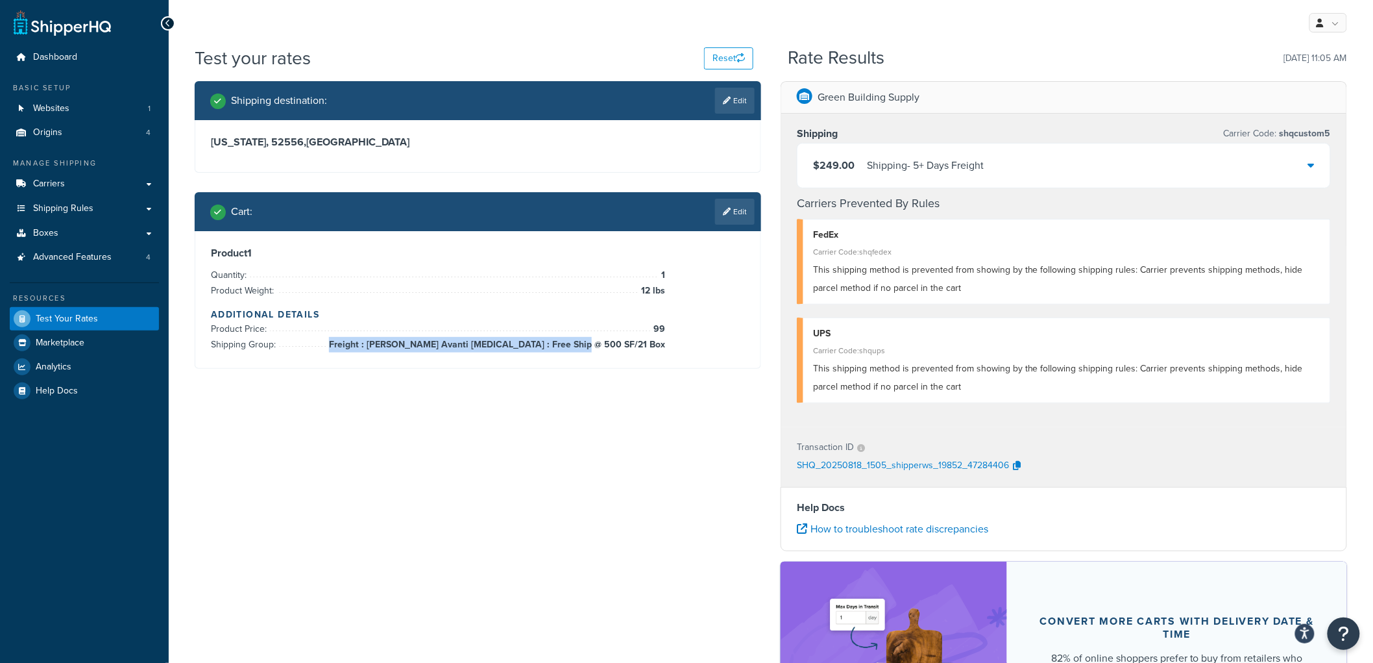
drag, startPoint x: 426, startPoint y: 344, endPoint x: 664, endPoint y: 345, distance: 238.2
click at [664, 345] on span "Freight : [PERSON_NAME] Avanti [MEDICAL_DATA] : Free Ship @ 500 SF/21 Box" at bounding box center [495, 345] width 339 height 16
copy span "Freight : [PERSON_NAME] Avanti [MEDICAL_DATA] : Free Ship @ 500 SF/21 Box"
click at [682, 406] on div "Shipping destination : Edit Iowa, 52556 , United States Cart : Edit Product 1 Q…" at bounding box center [771, 438] width 1172 height 714
click at [744, 212] on link "Edit" at bounding box center [735, 212] width 40 height 26
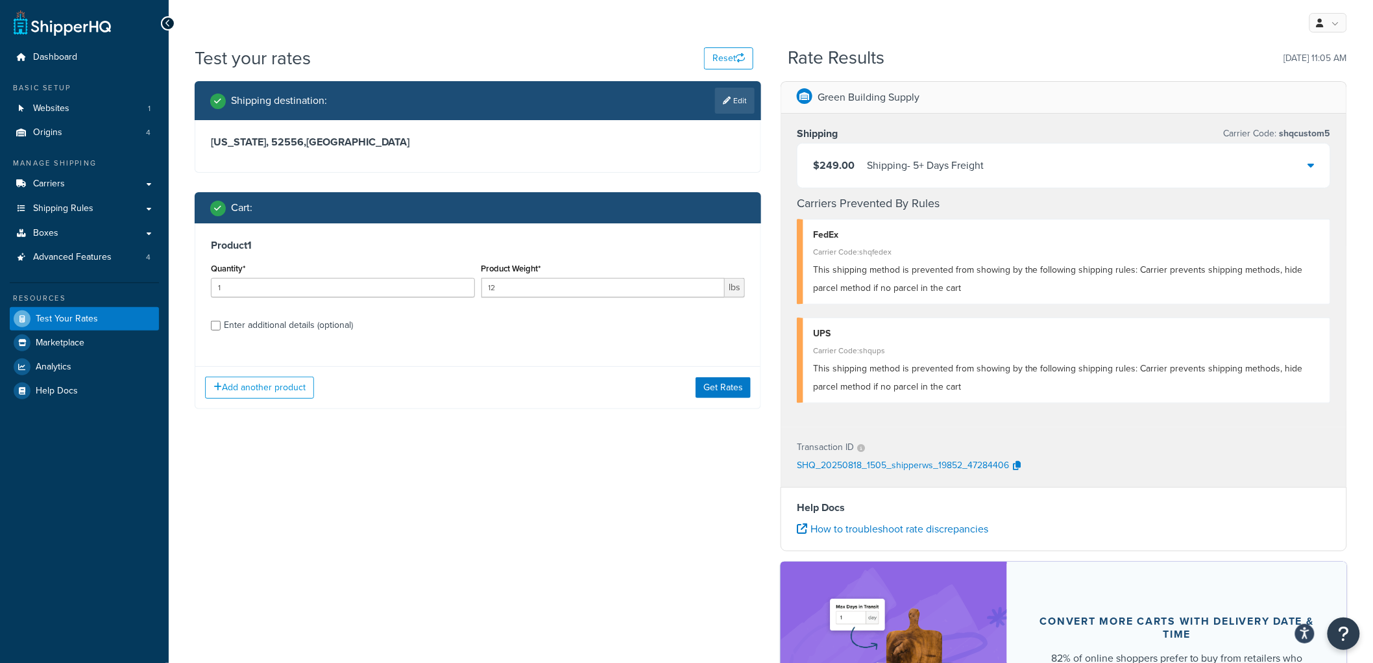
click at [305, 324] on div "Enter additional details (optional)" at bounding box center [288, 325] width 129 height 18
click at [221, 324] on input "Enter additional details (optional)" at bounding box center [216, 326] width 10 height 10
checkbox input "true"
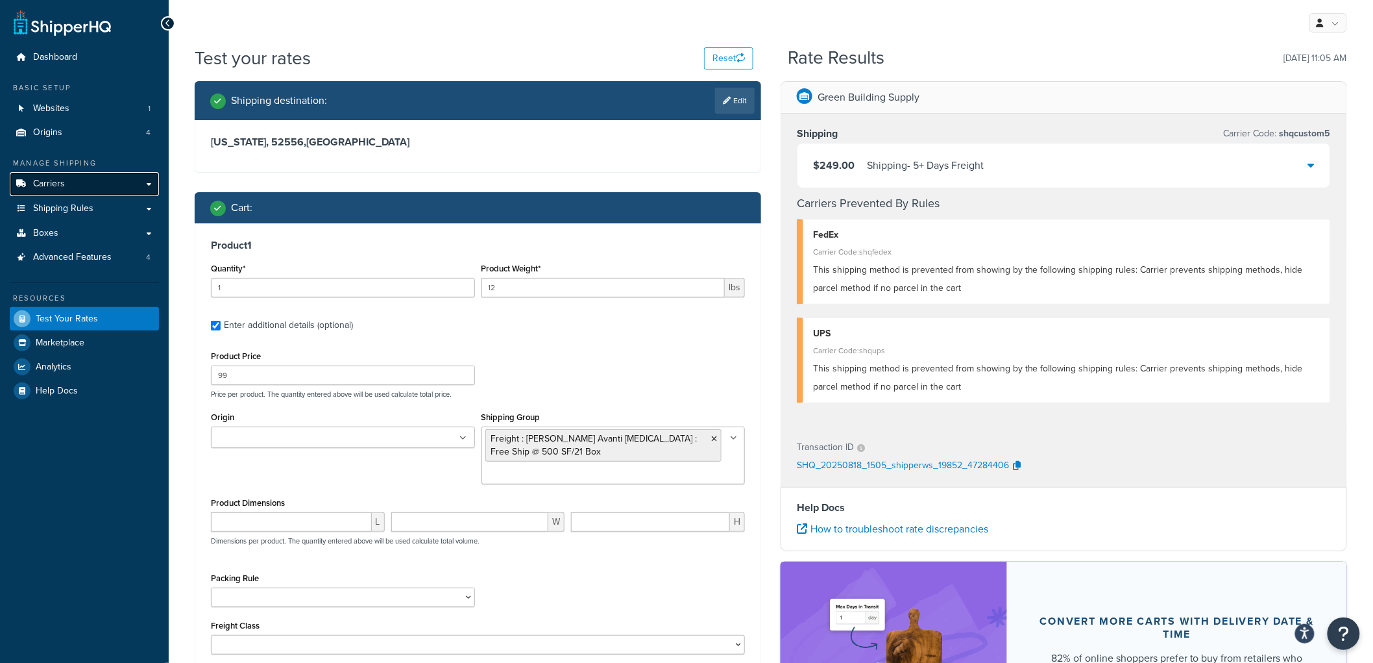
click at [108, 176] on link "Carriers" at bounding box center [84, 184] width 149 height 24
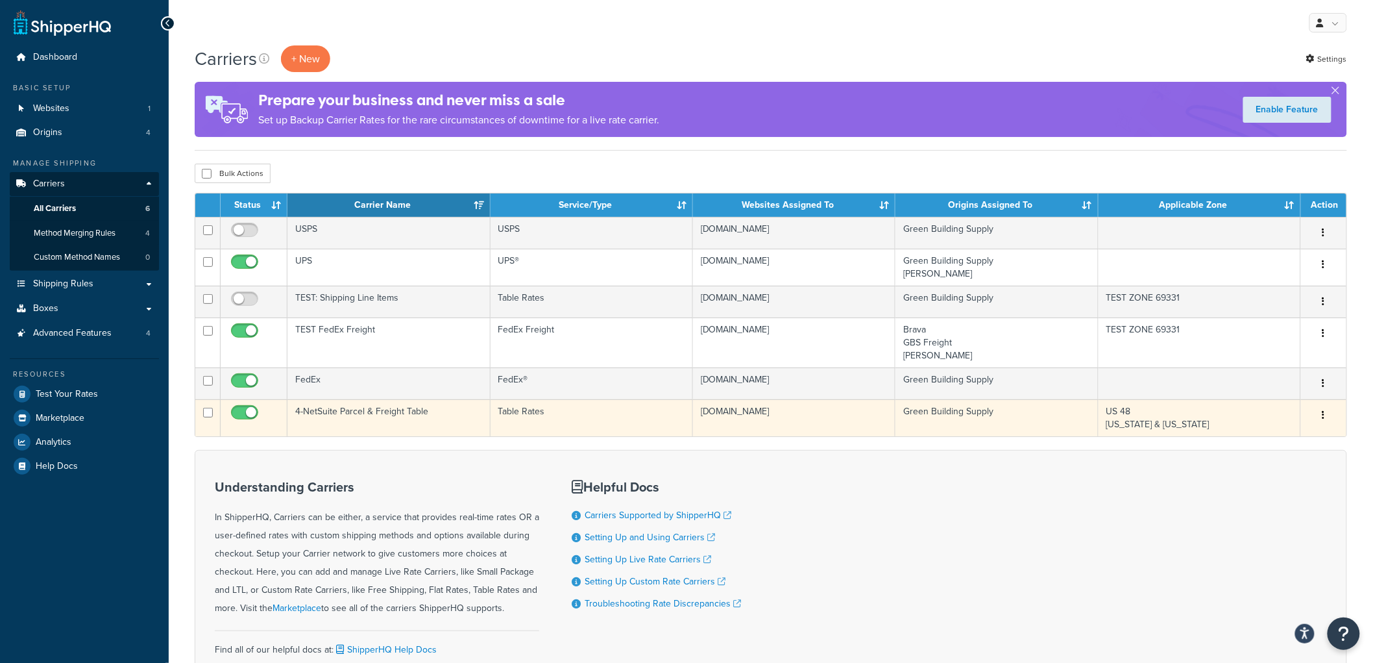
click at [598, 419] on td "Table Rates" at bounding box center [592, 417] width 202 height 37
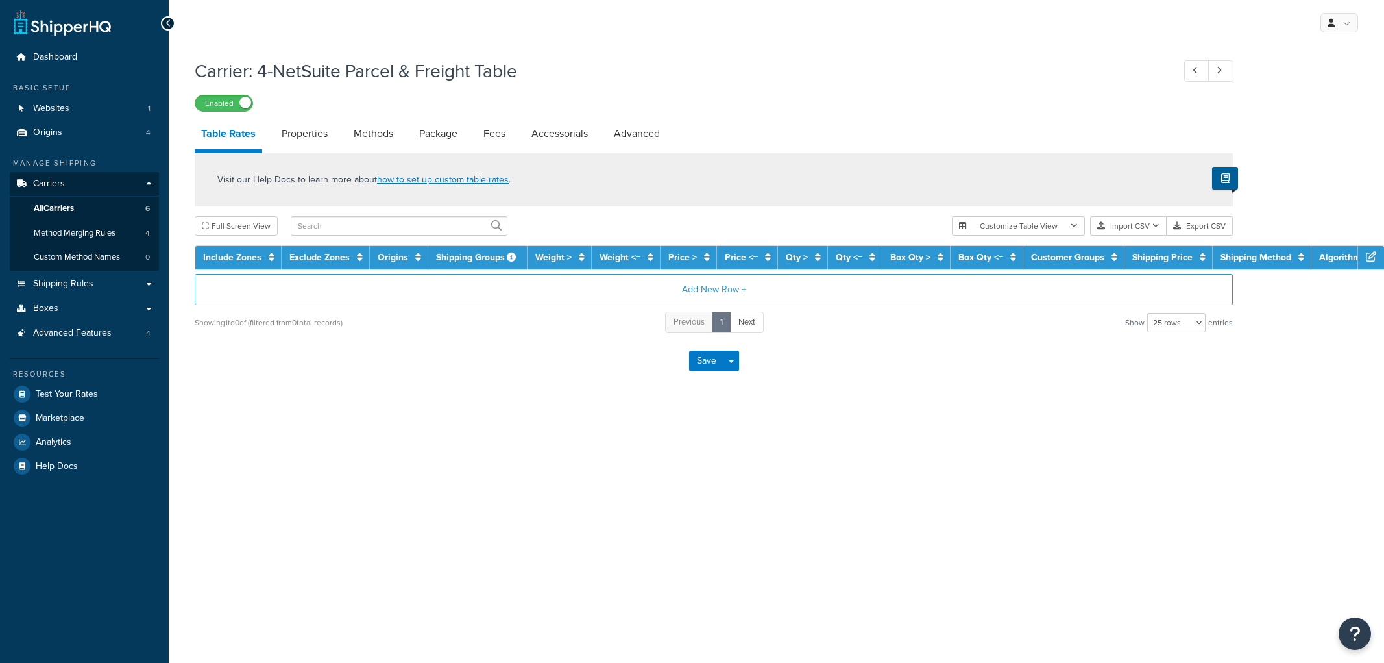
select select "25"
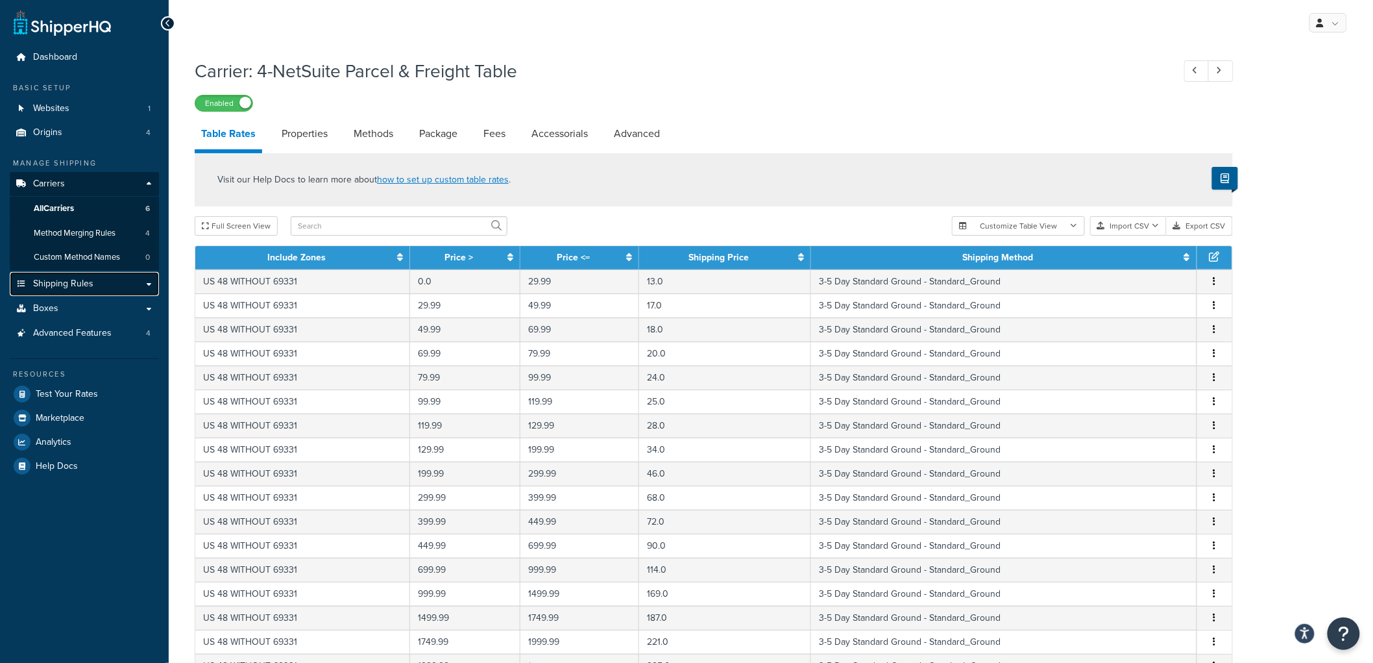
click at [87, 287] on span "Shipping Rules" at bounding box center [63, 283] width 60 height 11
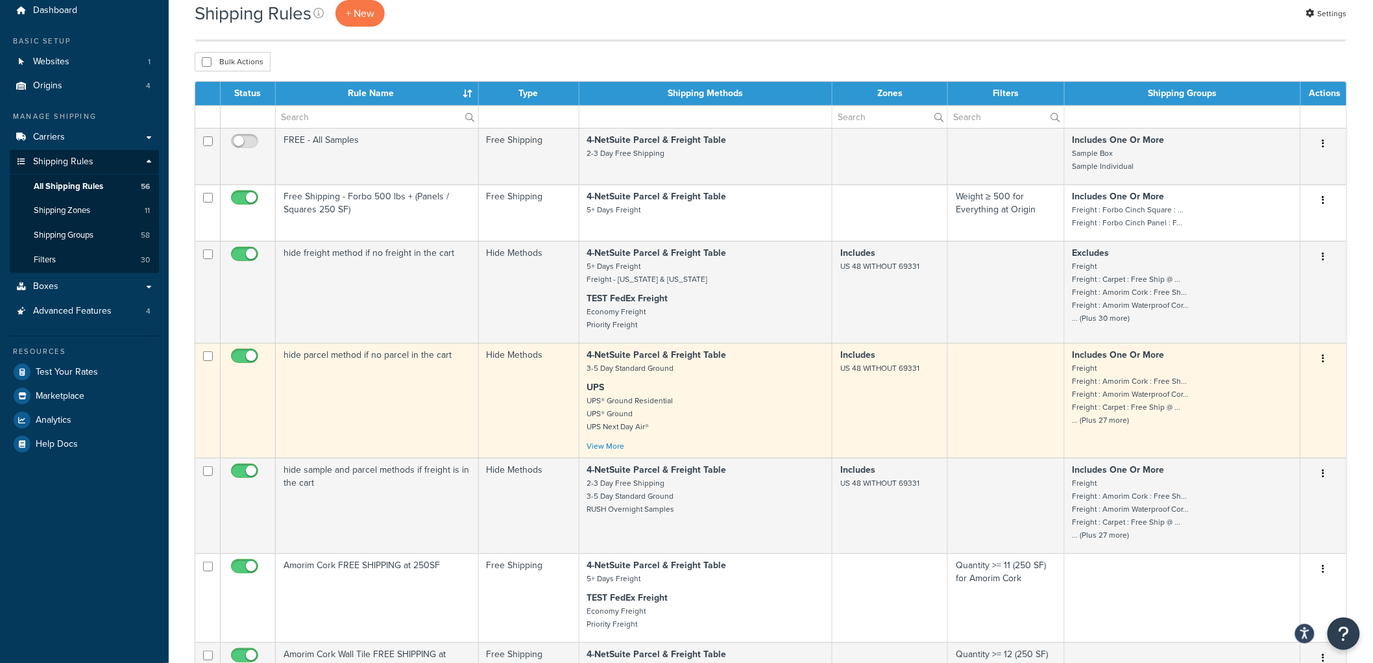
scroll to position [72, 0]
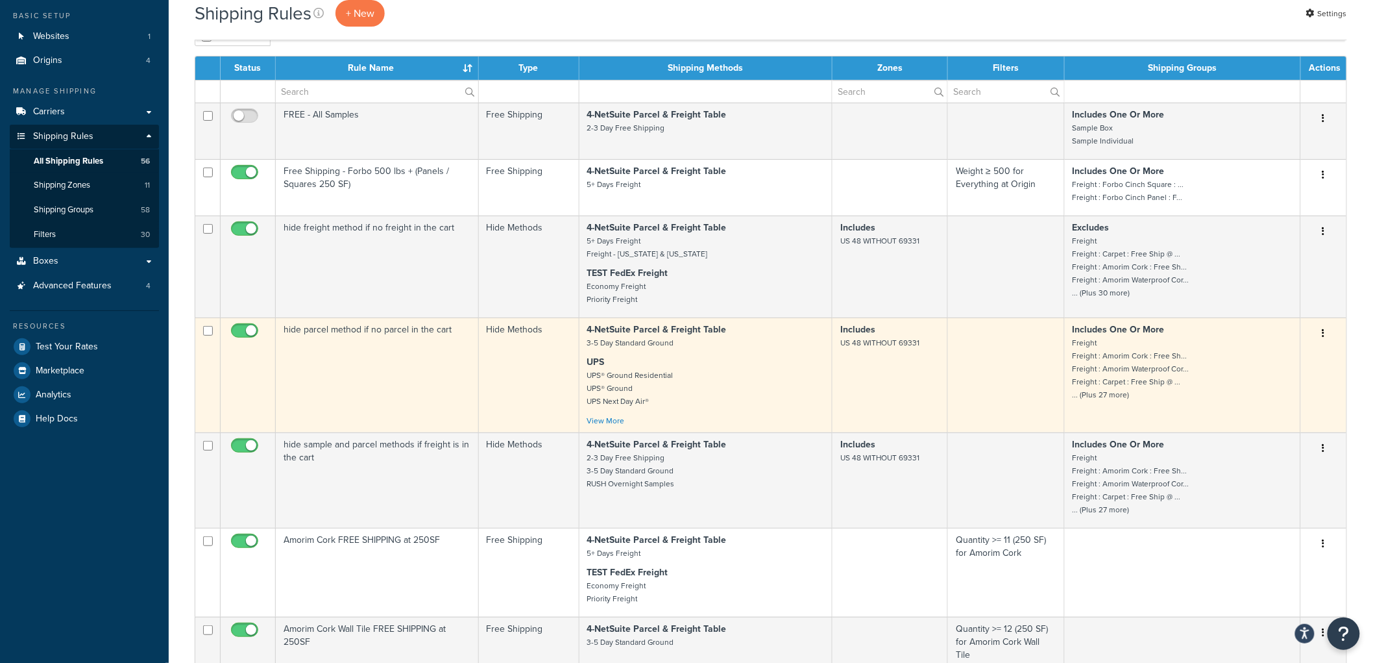
click at [452, 393] on td "hide parcel method if no parcel in the cart" at bounding box center [377, 374] width 203 height 115
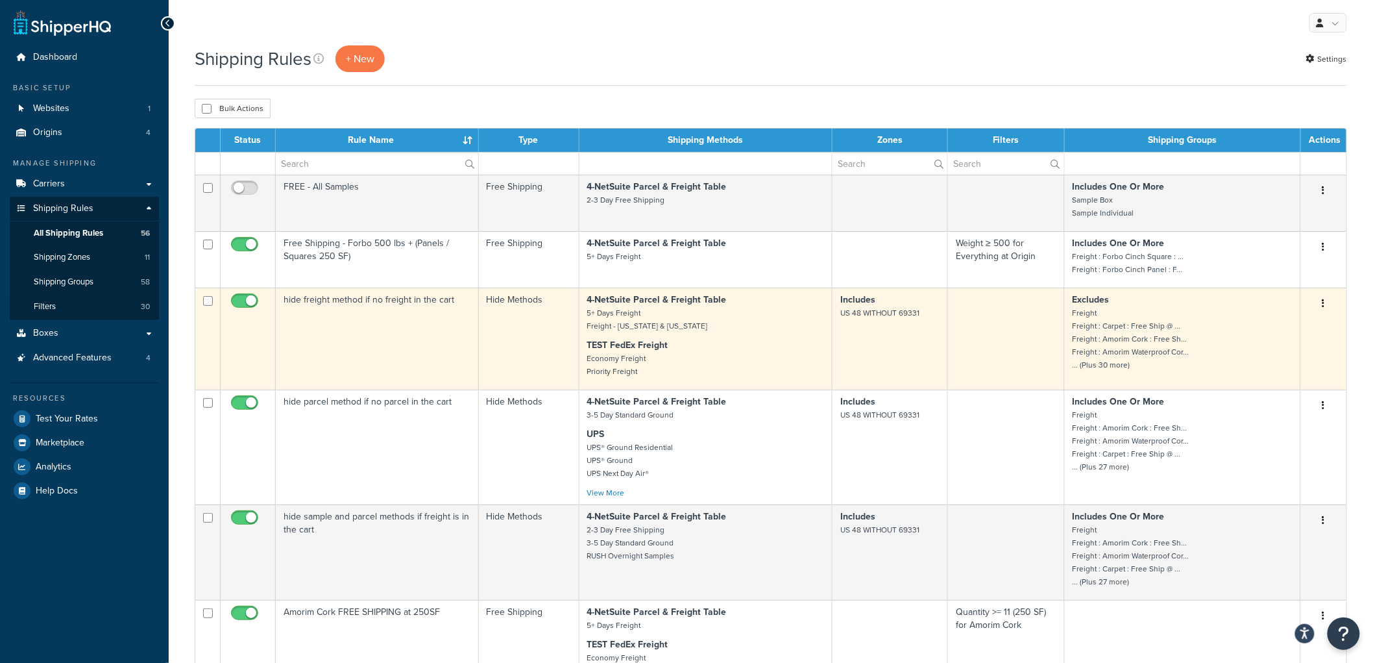
click at [413, 317] on td "hide freight method if no freight in the cart" at bounding box center [377, 338] width 203 height 102
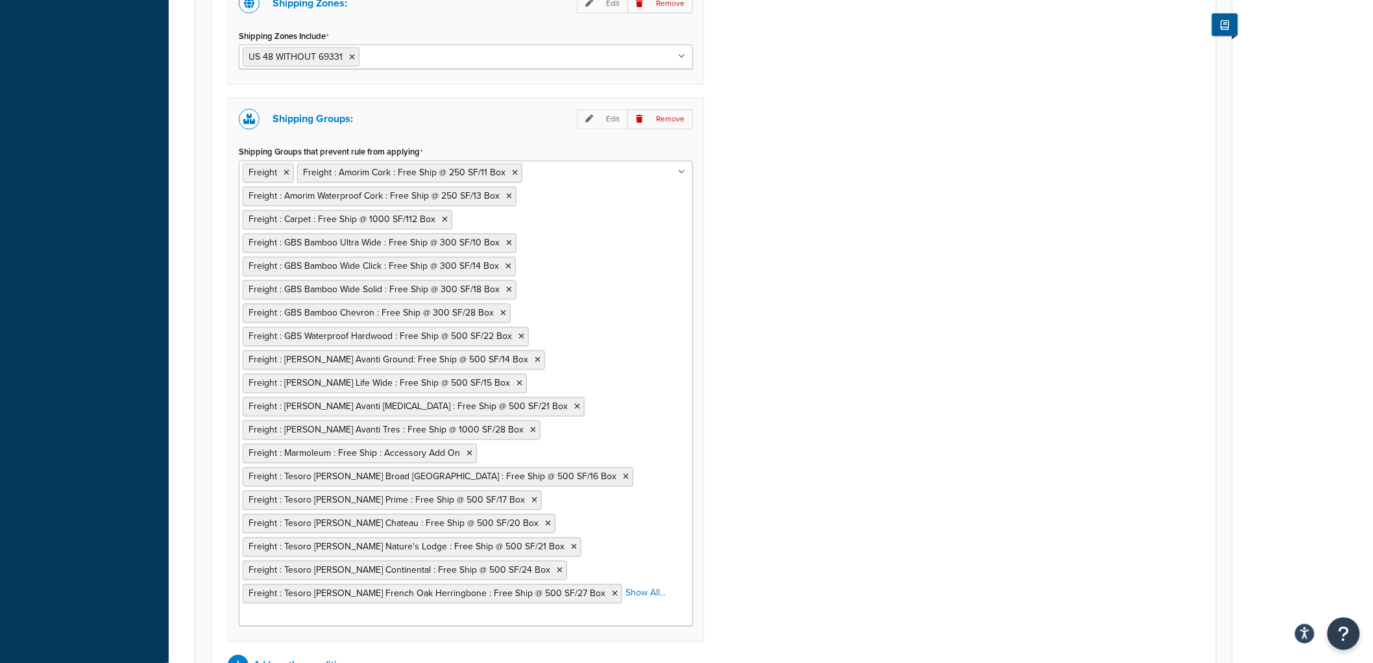
scroll to position [1009, 0]
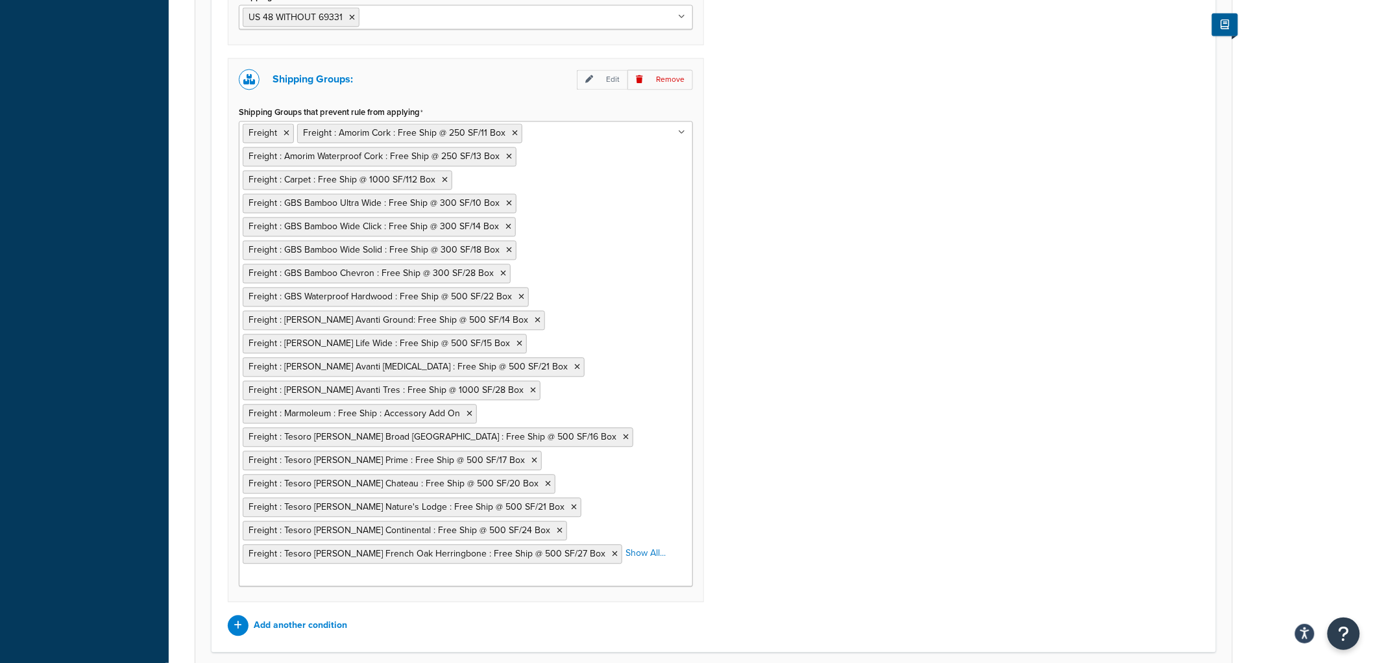
click at [602, 347] on ul "Freight Freight : Amorim Cork : Free Ship @ 250 SF/11 Box Freight : Amorim Wate…" at bounding box center [466, 353] width 454 height 465
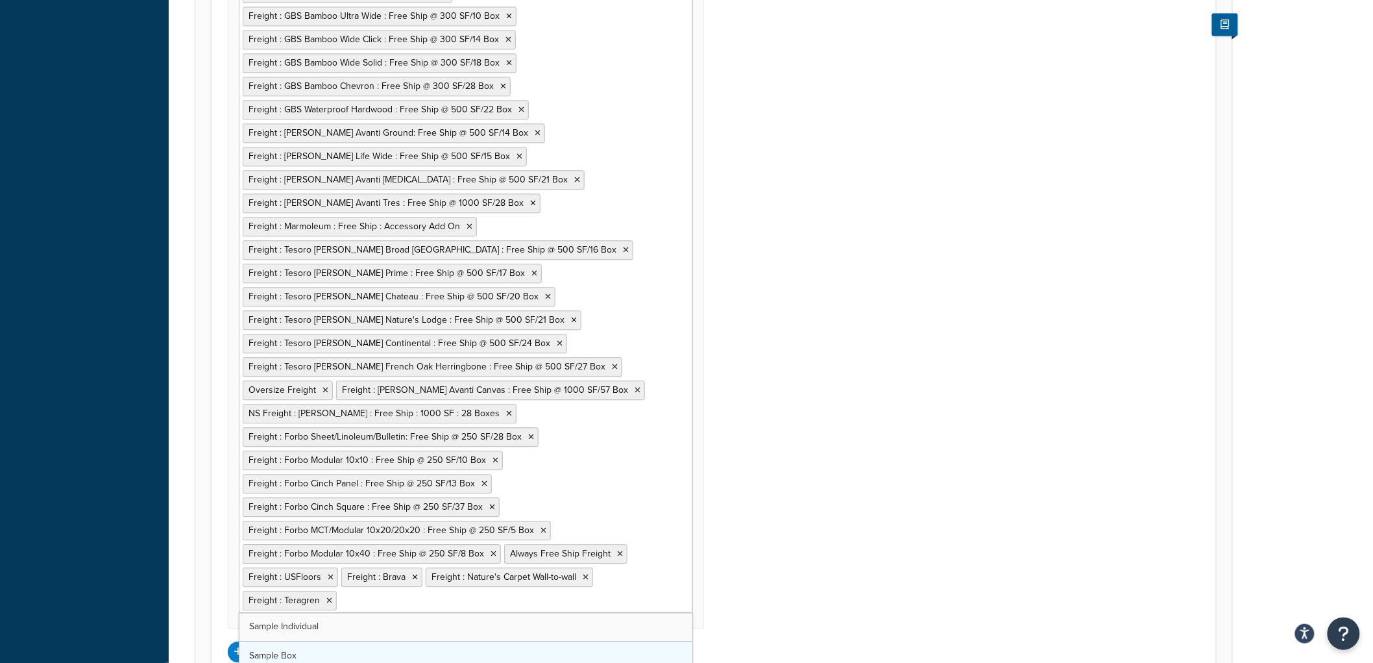
scroll to position [1191, 0]
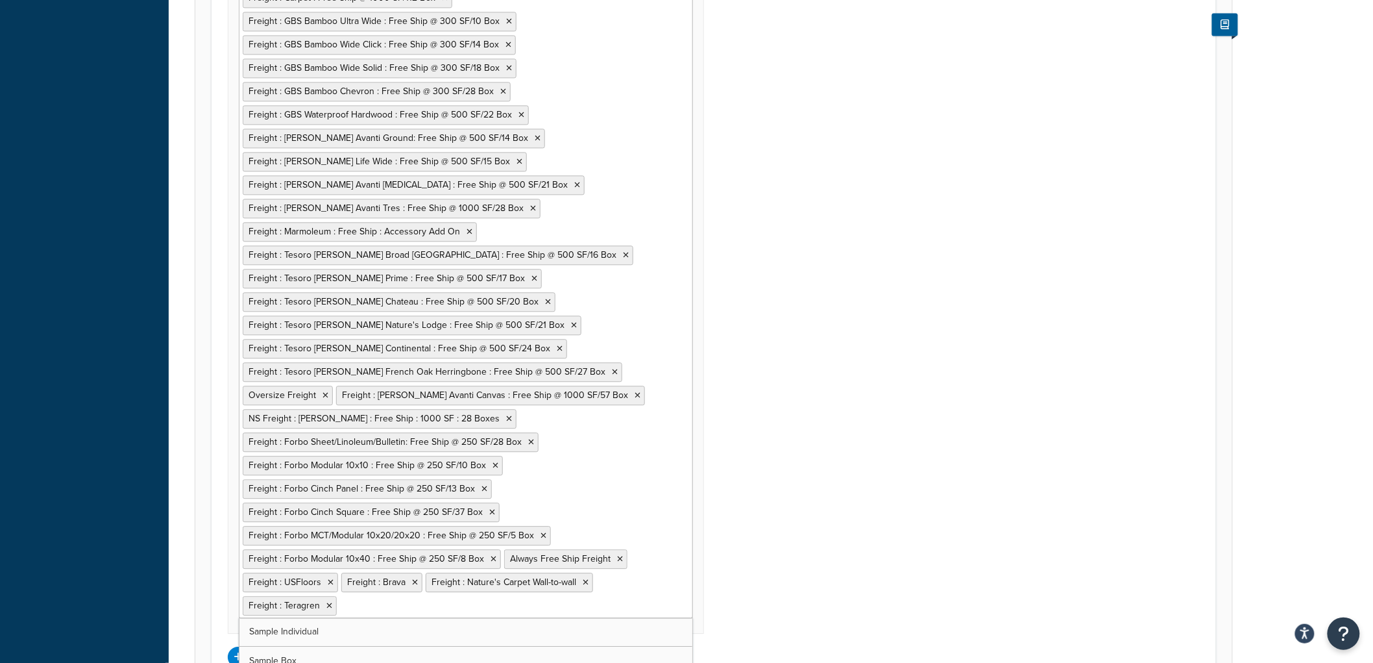
click at [626, 456] on ul "Freight Freight : Amorim Cork : Free Ship @ 250 SF/11 Box Freight : Amorim Wate…" at bounding box center [466, 278] width 454 height 679
click at [766, 378] on div "Shipping Zones: Edit Remove Shipping Zones Include US 48 WITHOUT 69331 [GEOGRAP…" at bounding box center [714, 213] width 992 height 907
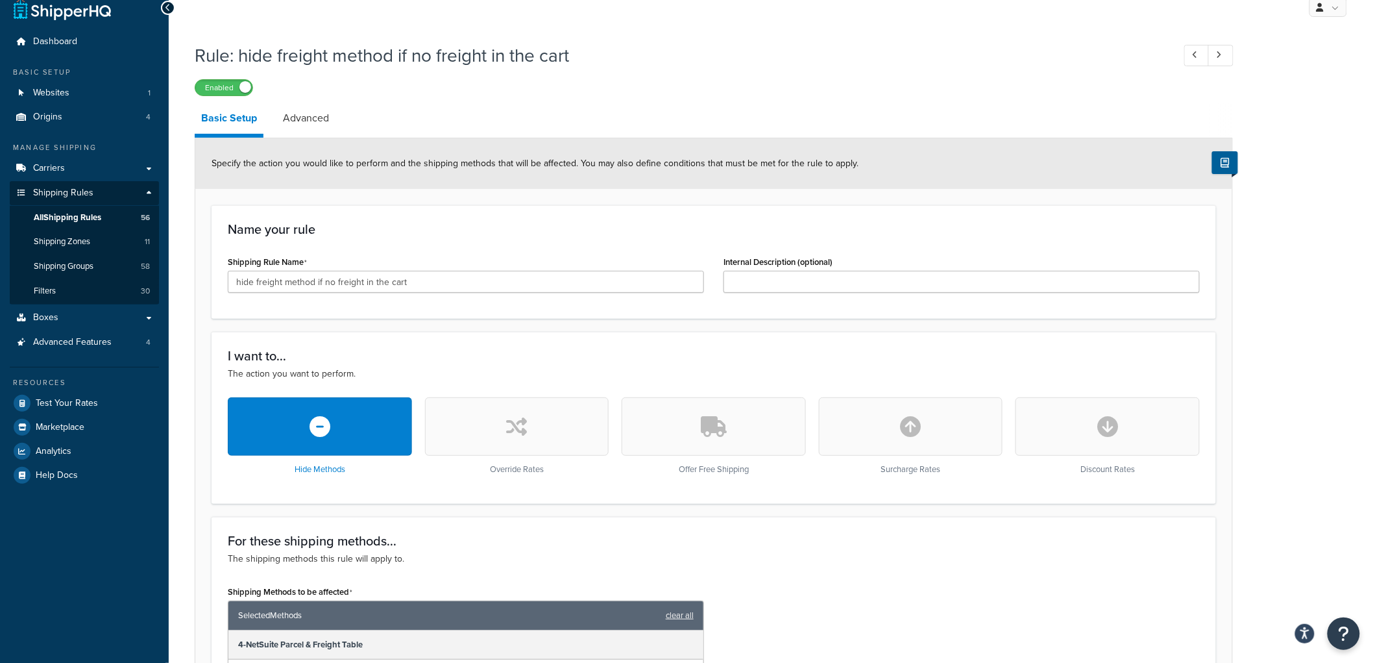
scroll to position [0, 0]
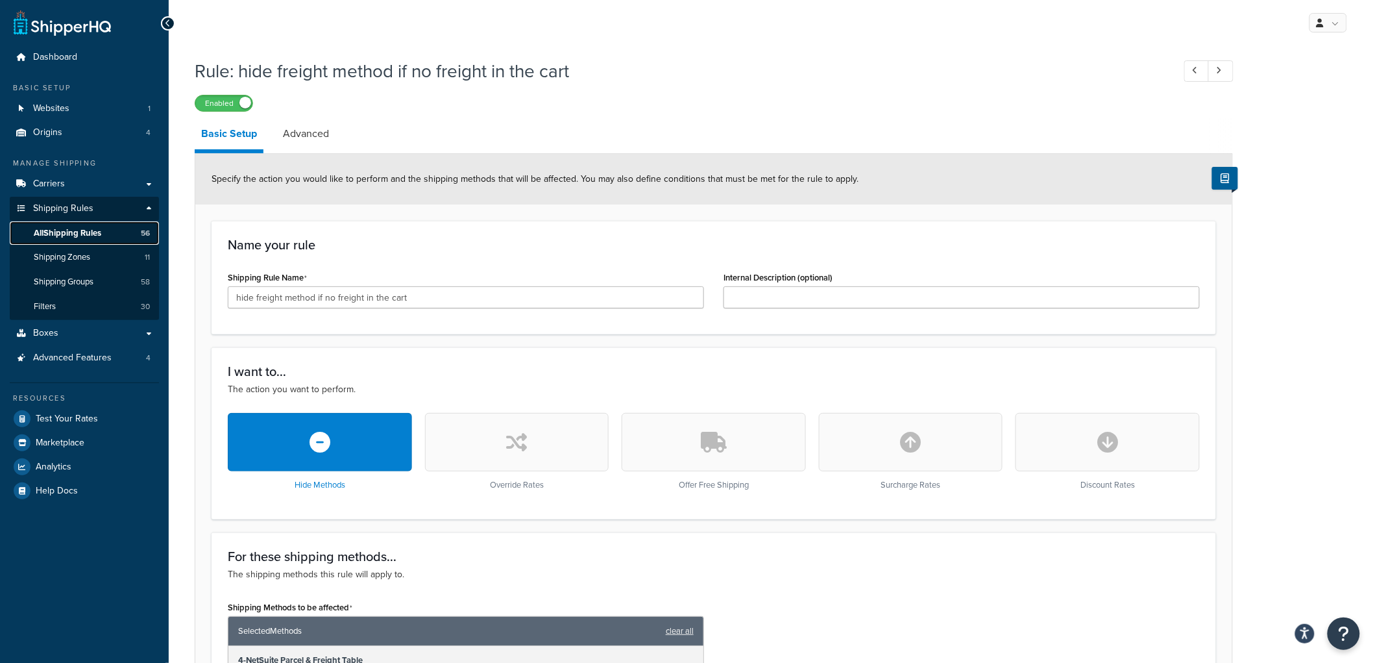
click at [88, 228] on span "All Shipping Rules" at bounding box center [67, 233] width 67 height 11
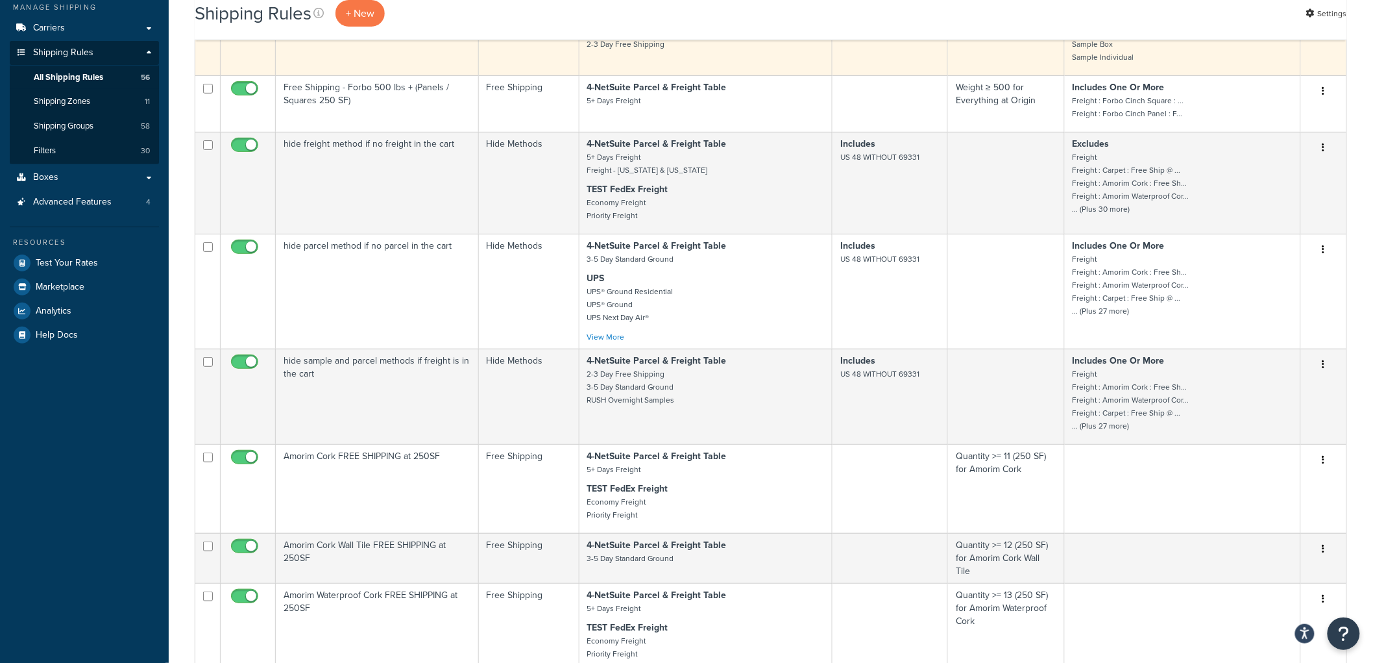
scroll to position [216, 0]
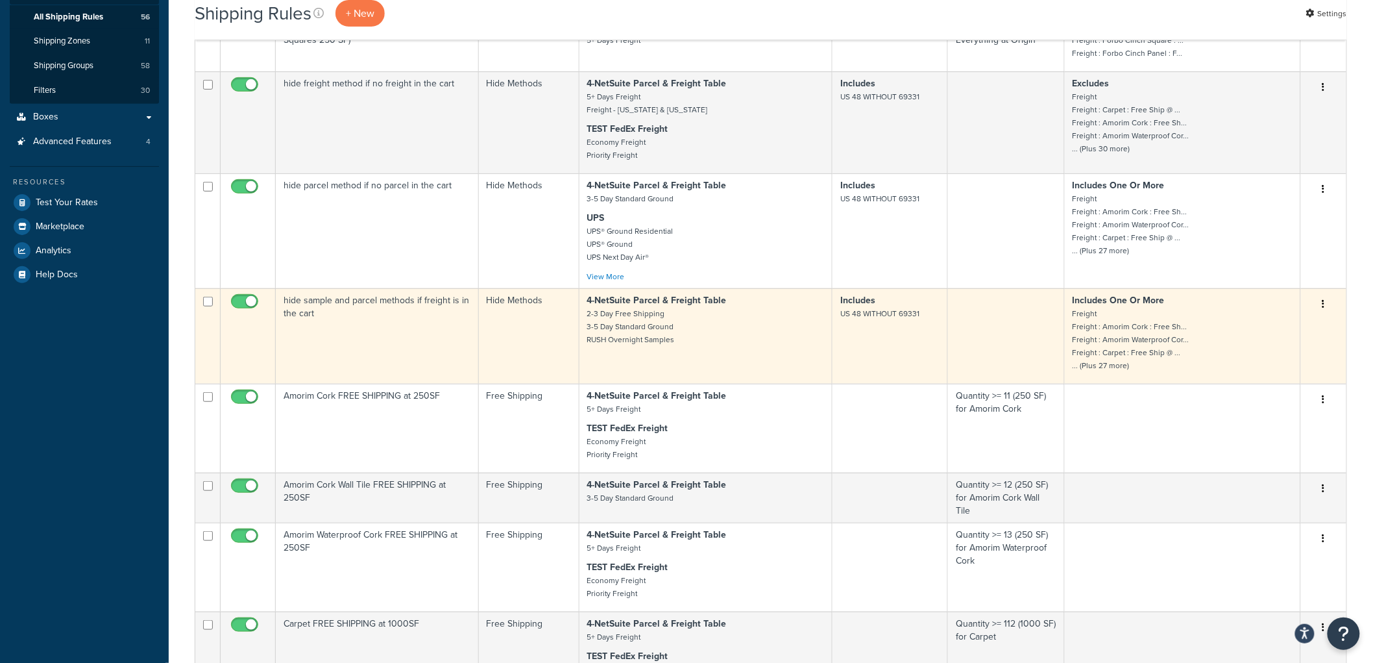
click at [435, 353] on td "hide sample and parcel methods if freight is in the cart" at bounding box center [377, 335] width 203 height 95
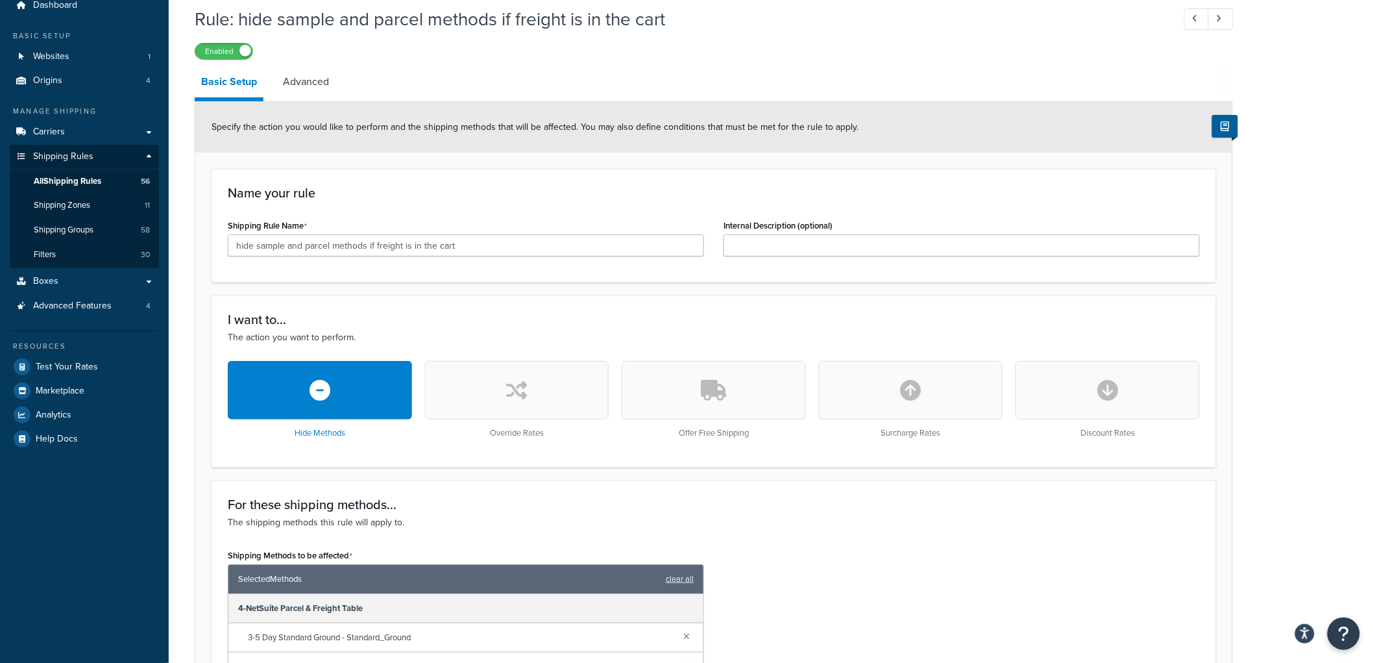
scroll to position [28, 0]
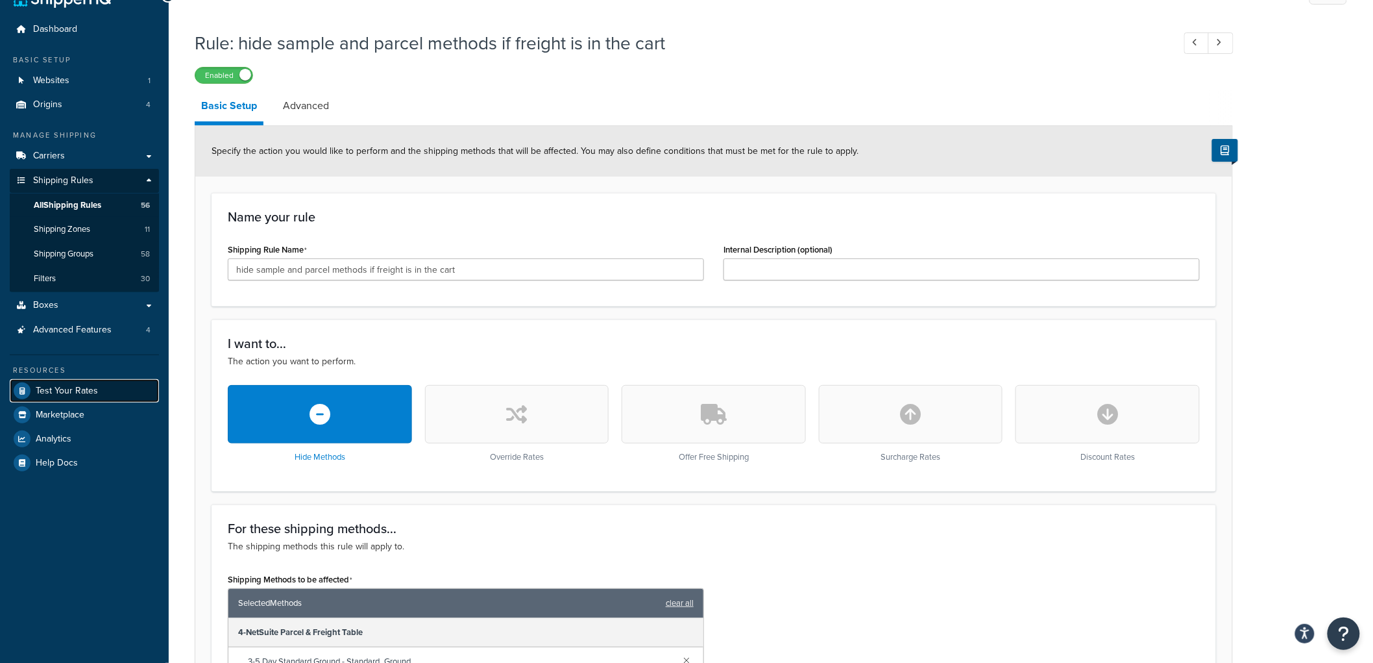
click at [87, 390] on span "Test Your Rates" at bounding box center [67, 390] width 62 height 11
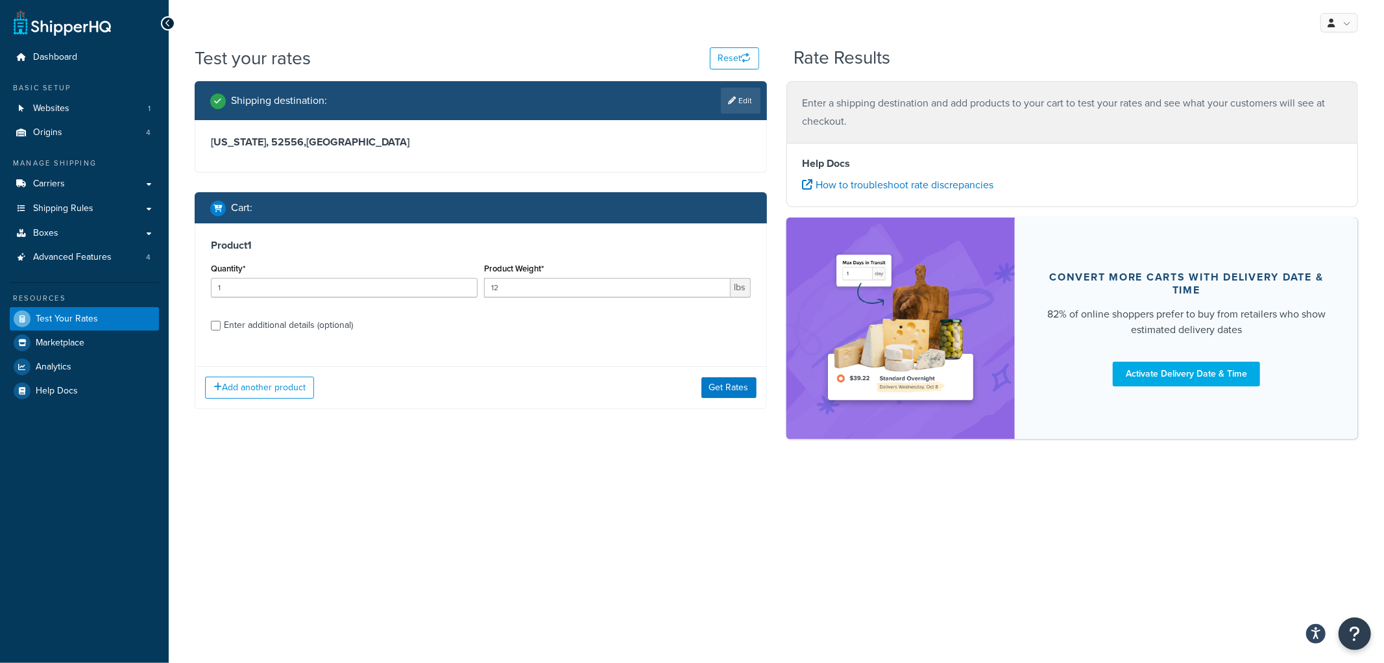
click at [319, 323] on div "Enter additional details (optional)" at bounding box center [288, 325] width 129 height 18
click at [221, 323] on input "Enter additional details (optional)" at bounding box center [216, 326] width 10 height 10
checkbox input "true"
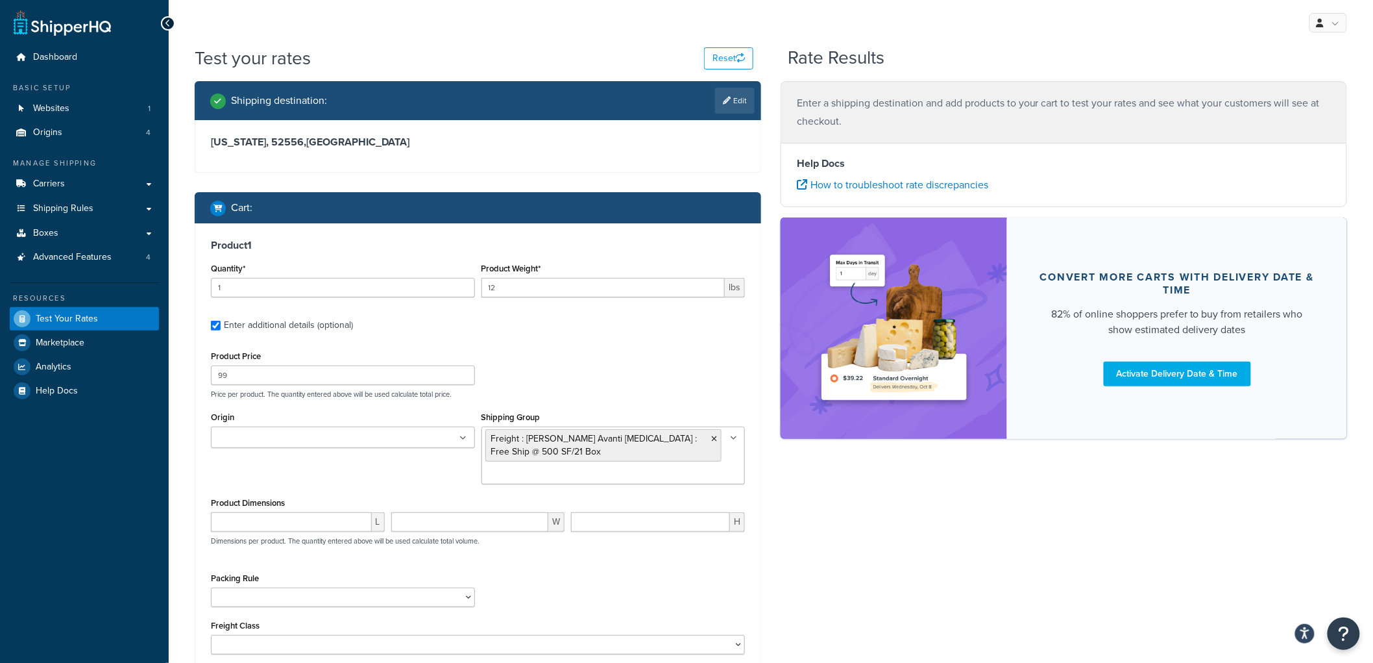
click at [426, 443] on ul at bounding box center [343, 436] width 264 height 21
click at [697, 585] on div "Packing Rule Carpet Roll GBS Boxed Flooring Quietwalk Some packing rule" at bounding box center [478, 592] width 541 height 47
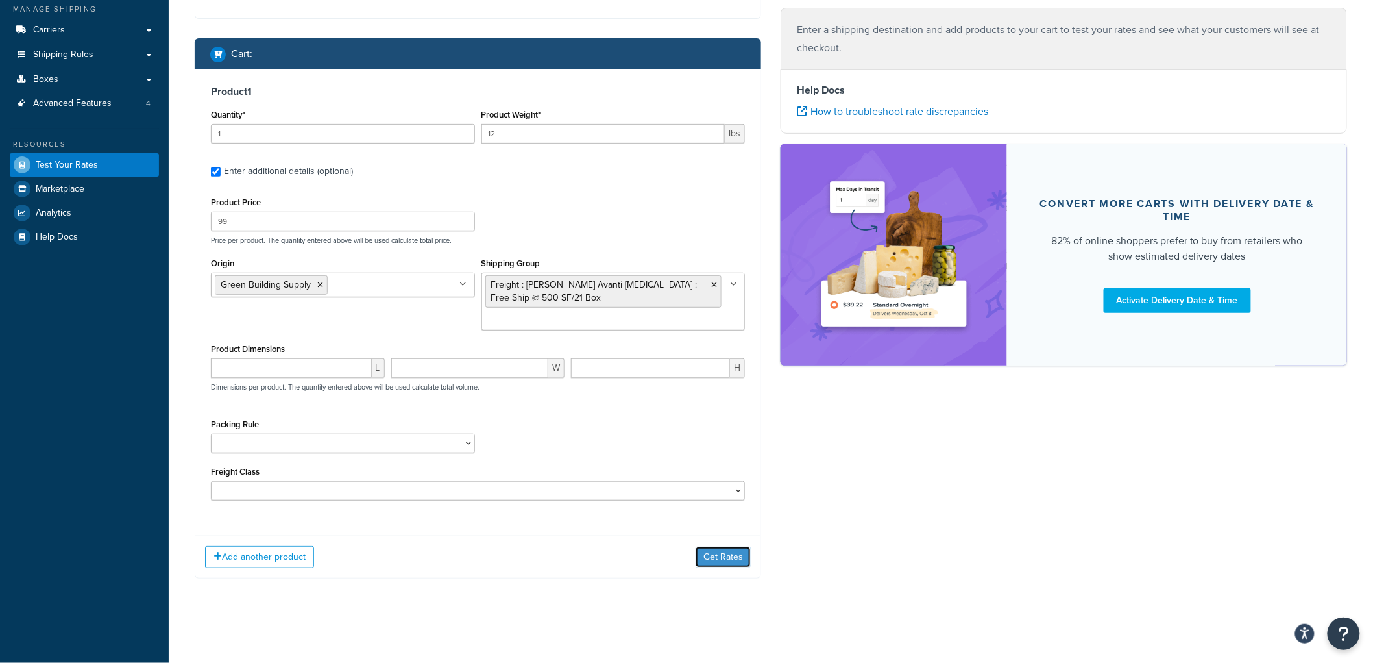
click at [702, 561] on button "Get Rates" at bounding box center [723, 556] width 55 height 21
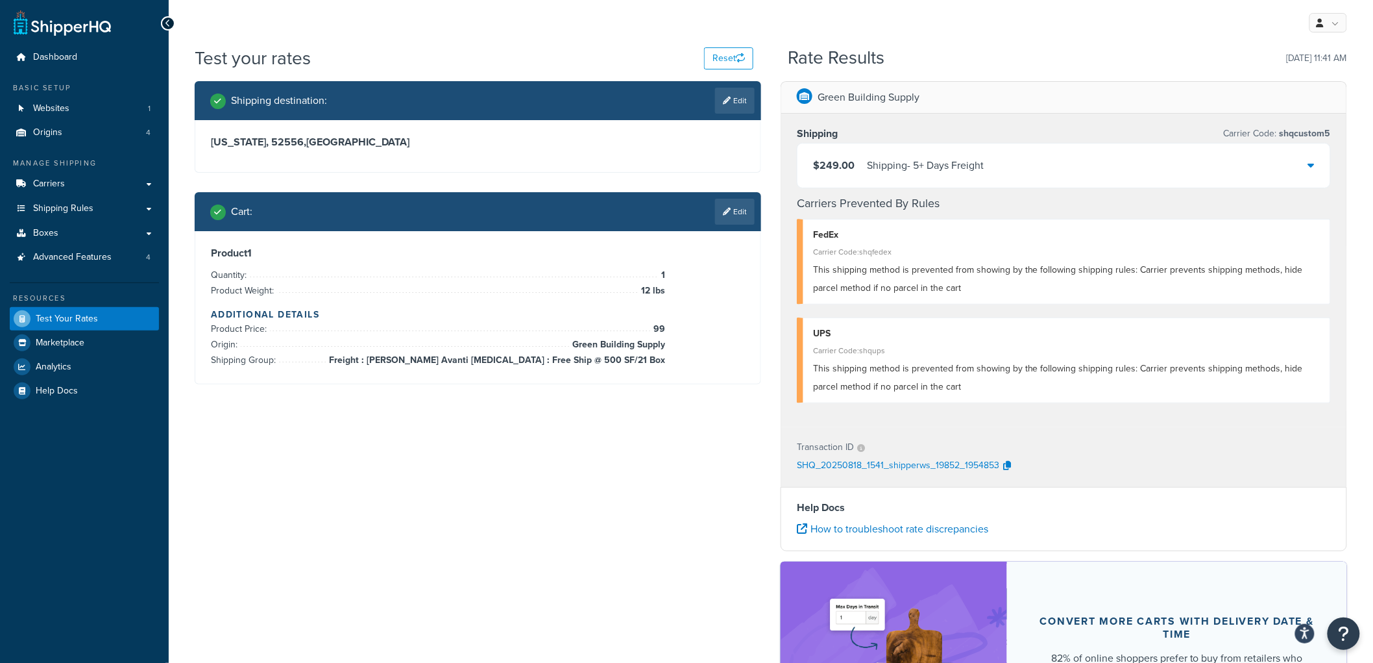
click at [759, 217] on div "Cart : Edit" at bounding box center [478, 211] width 566 height 39
click at [743, 216] on link "Edit" at bounding box center [735, 212] width 40 height 26
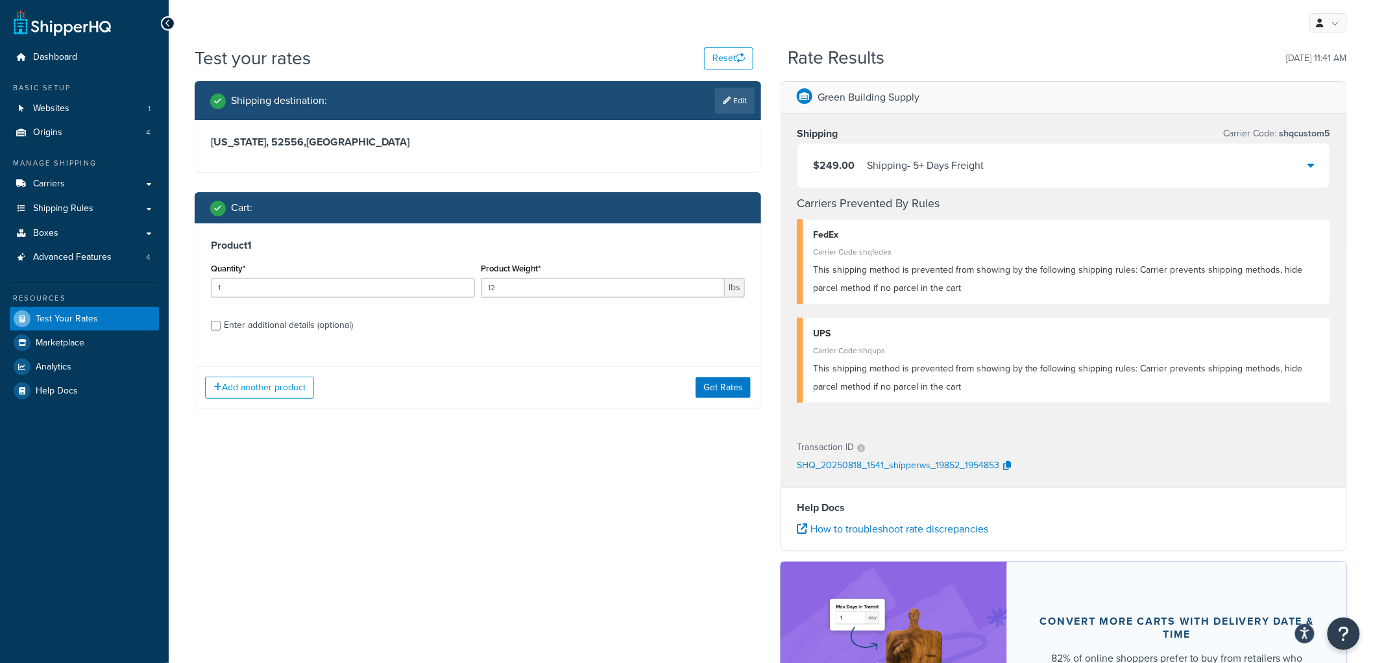
click at [288, 325] on div "Enter additional details (optional)" at bounding box center [288, 325] width 129 height 18
click at [221, 325] on input "Enter additional details (optional)" at bounding box center [216, 326] width 10 height 10
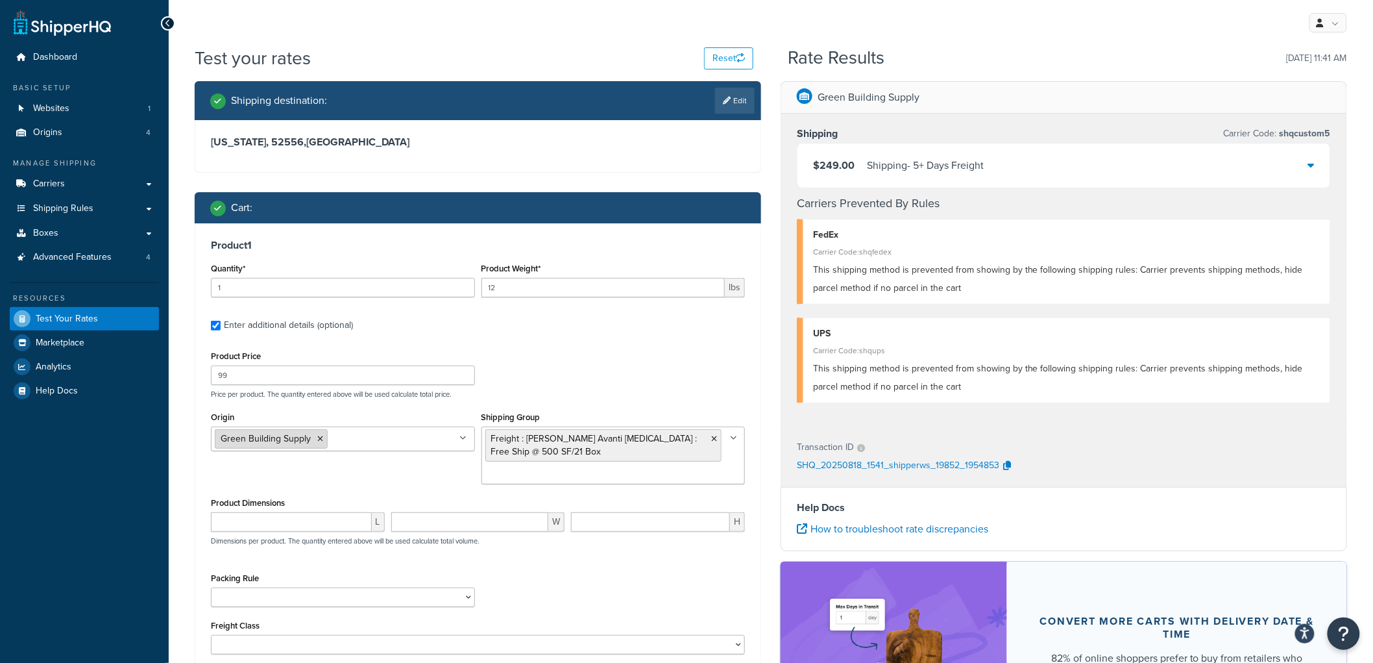
click at [321, 435] on icon at bounding box center [320, 439] width 6 height 8
click at [644, 334] on label "Enter additional details (optional)" at bounding box center [484, 323] width 521 height 21
click at [221, 330] on input "Enter additional details (optional)" at bounding box center [216, 326] width 10 height 10
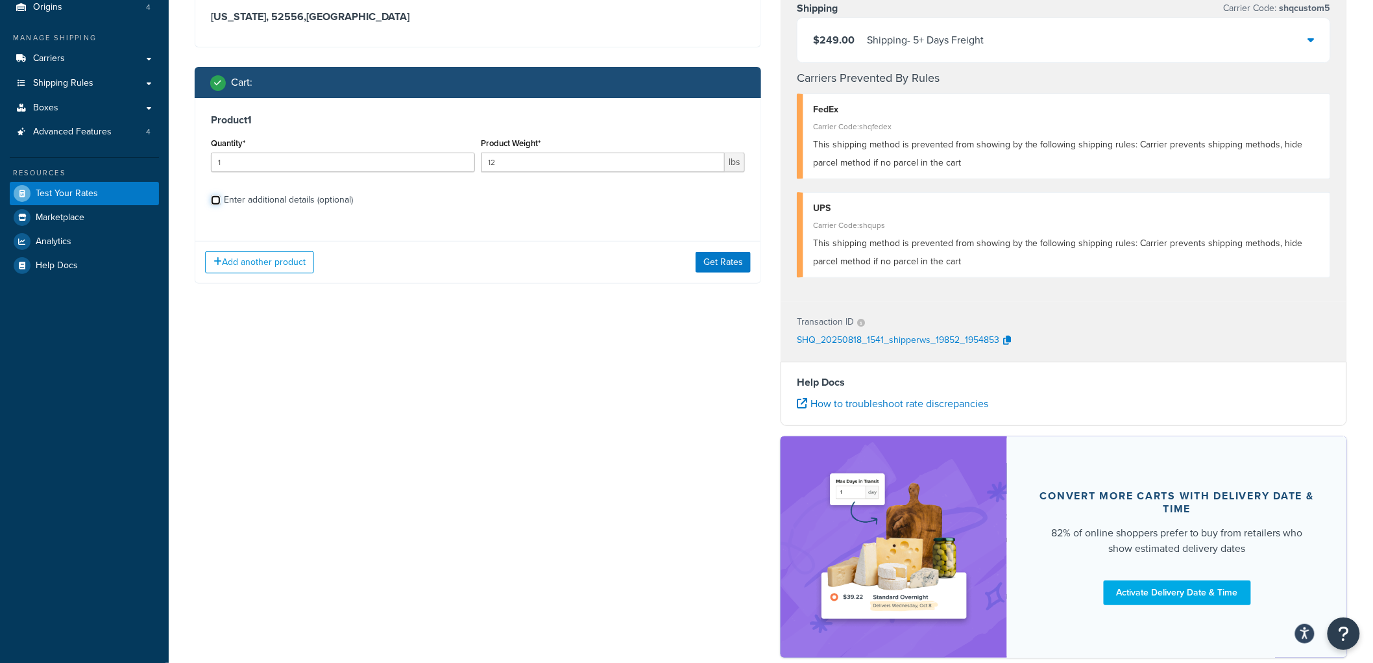
scroll to position [55, 0]
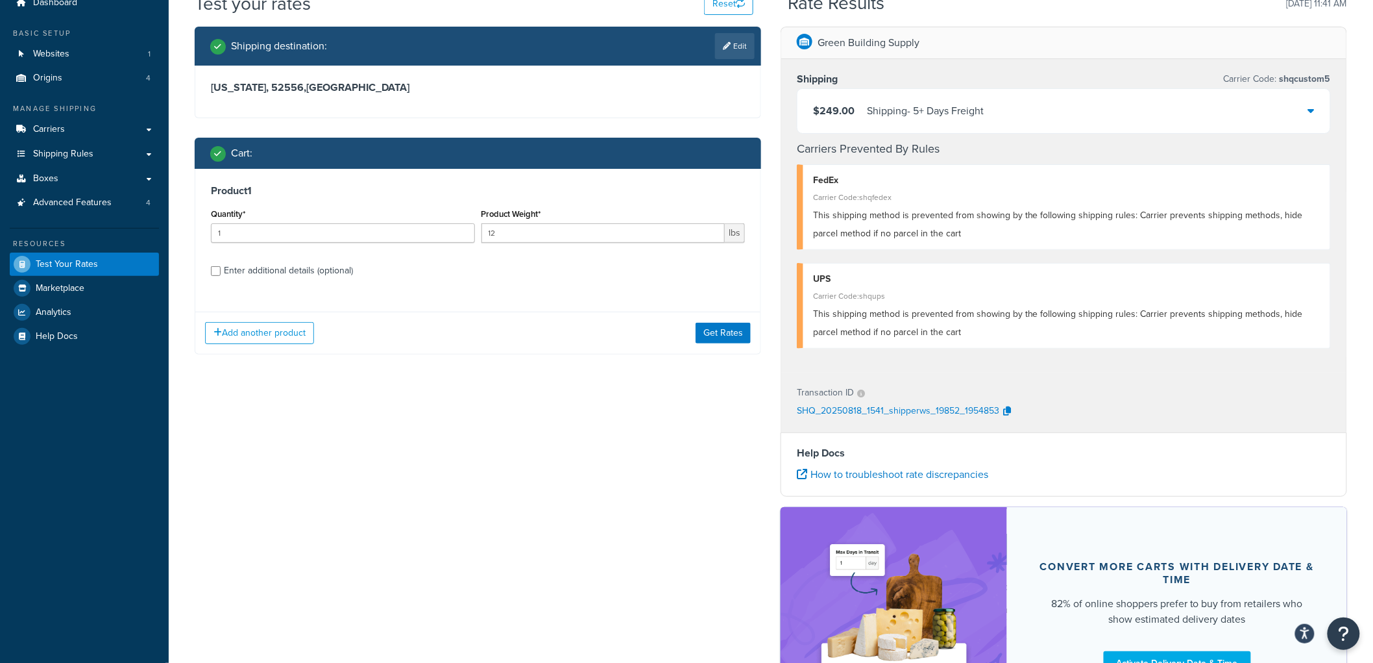
click at [330, 271] on div "Enter additional details (optional)" at bounding box center [288, 271] width 129 height 18
click at [221, 271] on input "Enter additional details (optional)" at bounding box center [216, 271] width 10 height 10
checkbox input "true"
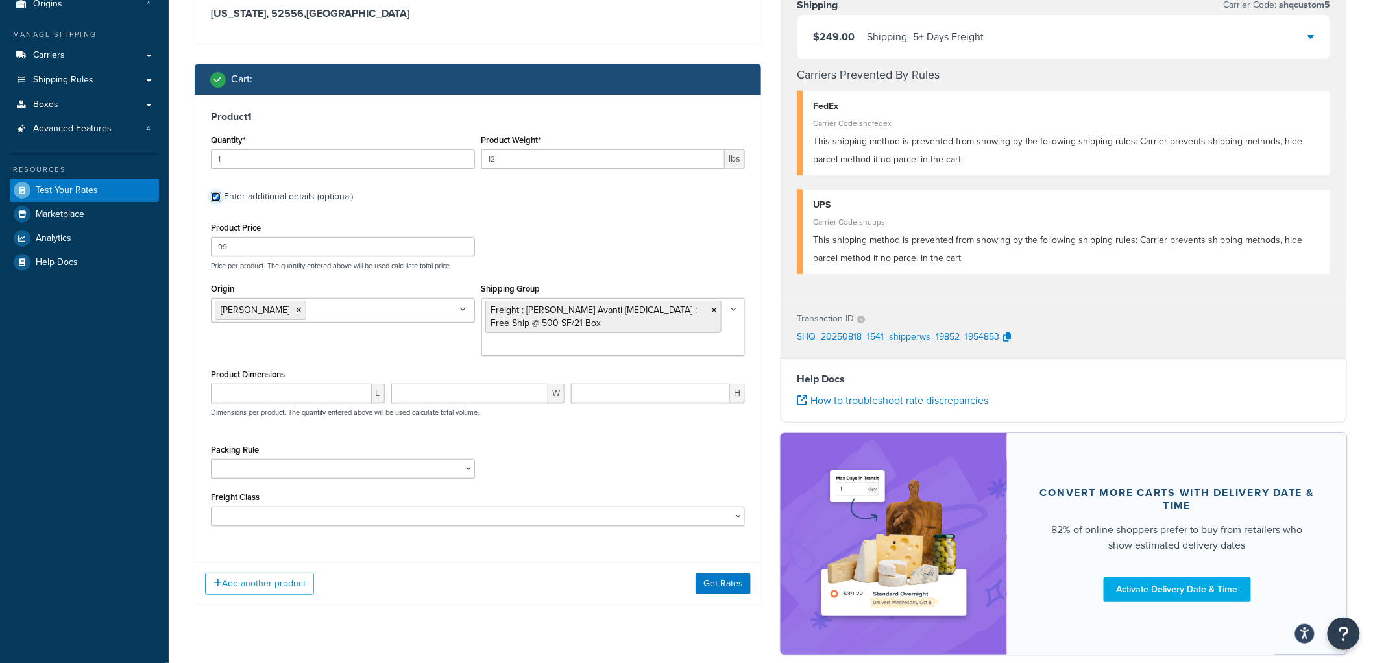
scroll to position [199, 0]
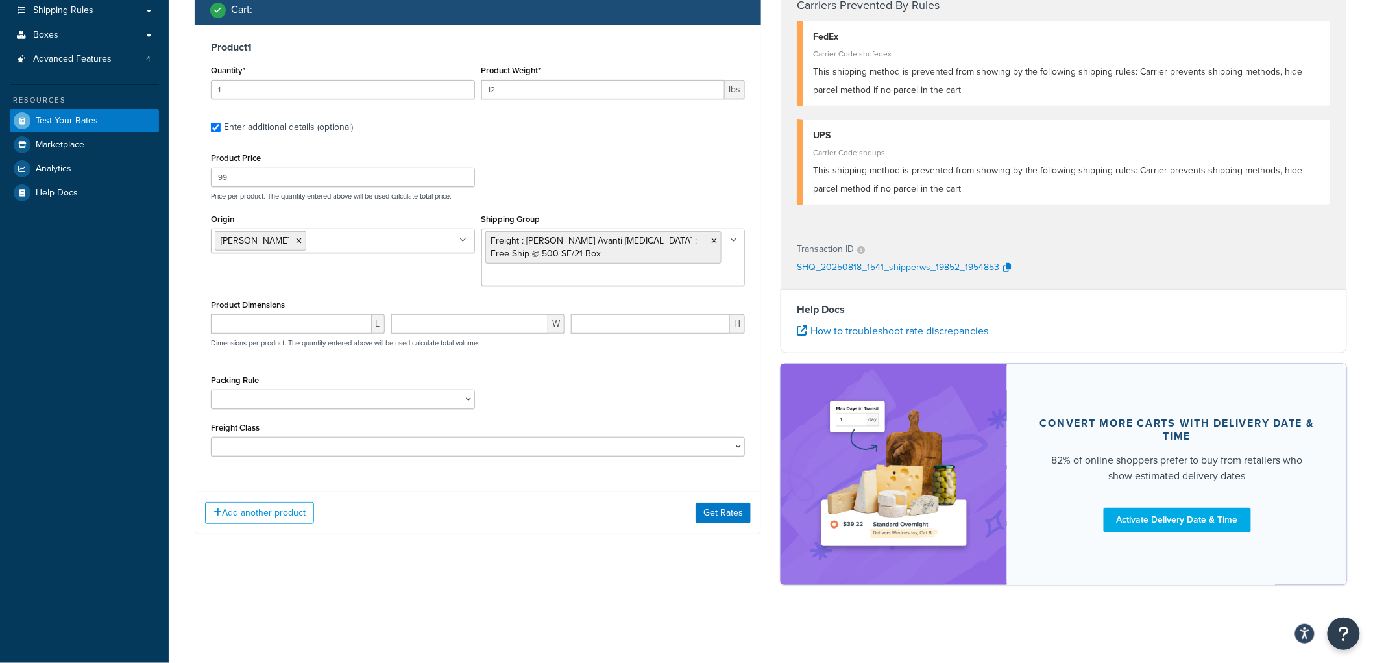
click at [707, 500] on div "Add another product Get Rates" at bounding box center [477, 512] width 565 height 42
click at [718, 514] on button "Get Rates" at bounding box center [723, 512] width 55 height 21
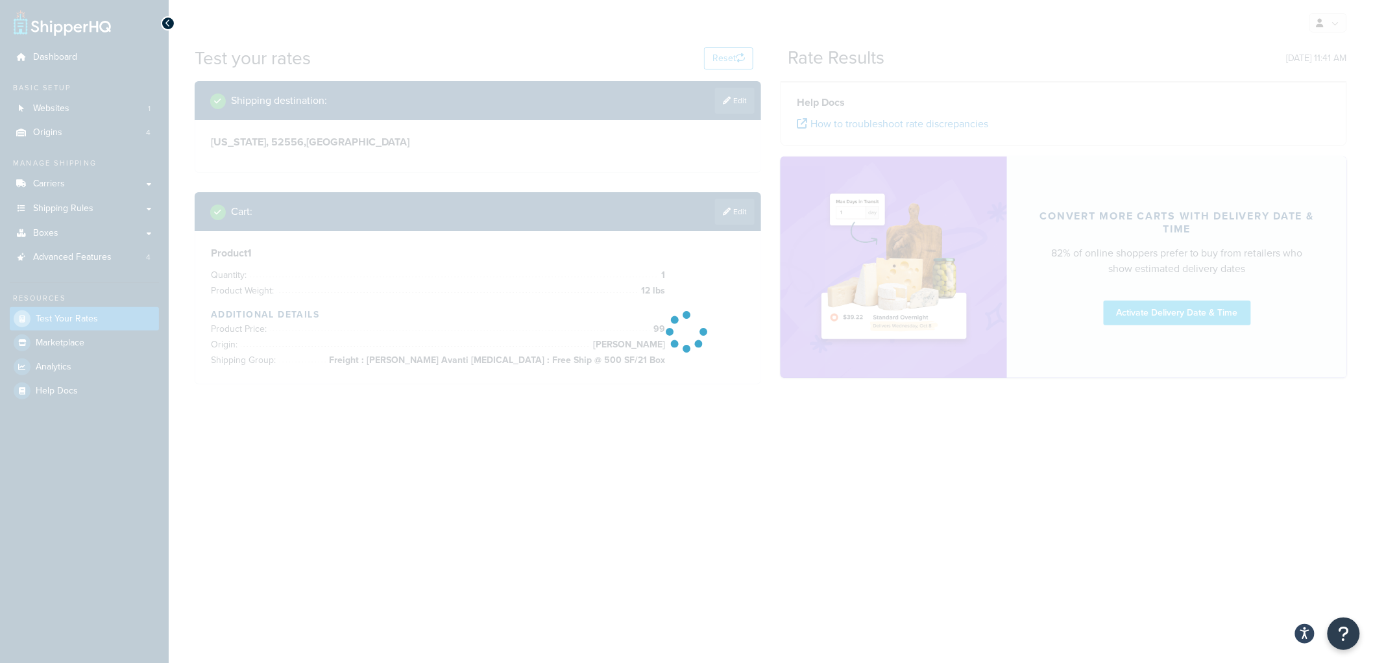
scroll to position [0, 0]
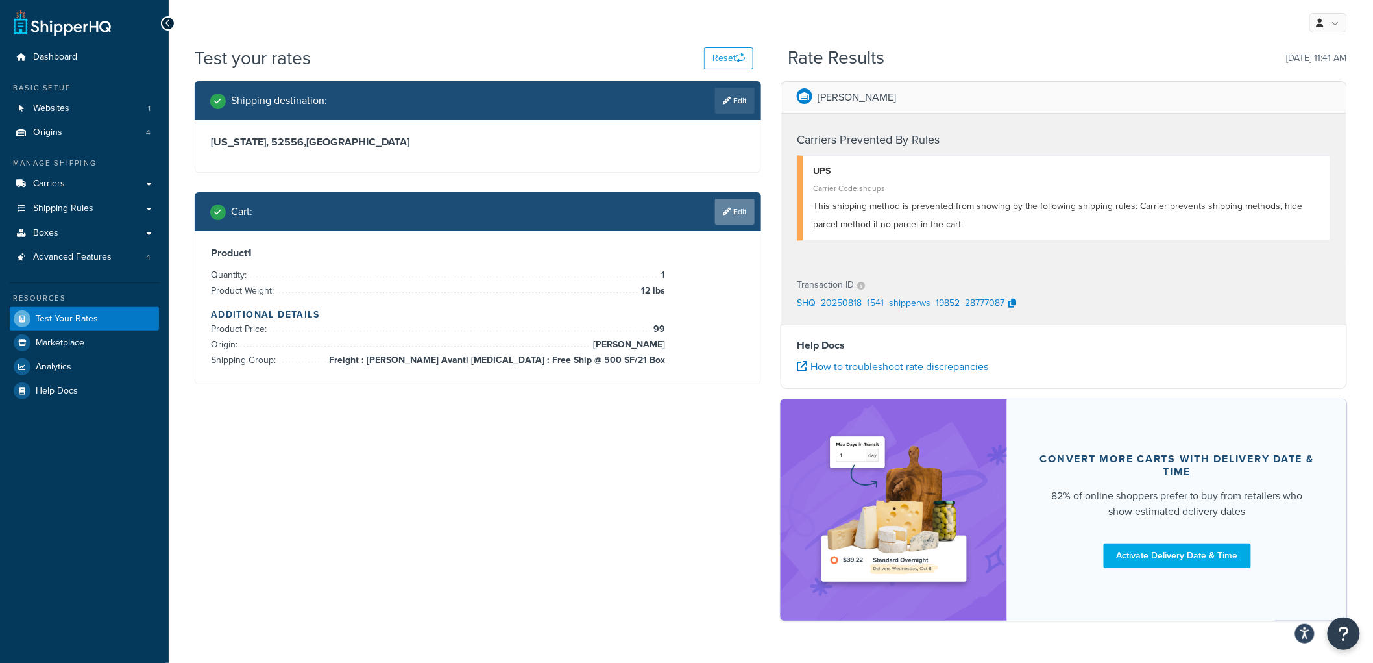
click at [723, 204] on link "Edit" at bounding box center [735, 212] width 40 height 26
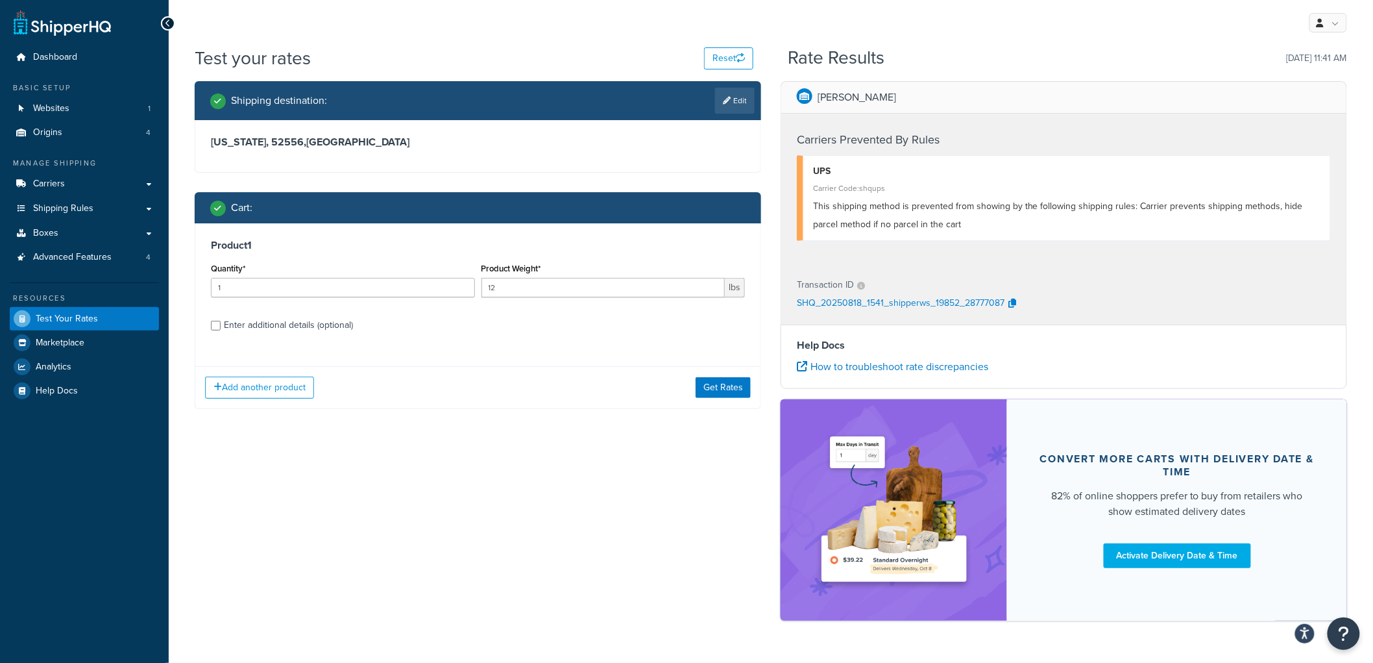
click at [297, 323] on div "Enter additional details (optional)" at bounding box center [288, 325] width 129 height 18
click at [221, 323] on input "Enter additional details (optional)" at bounding box center [216, 326] width 10 height 10
checkbox input "true"
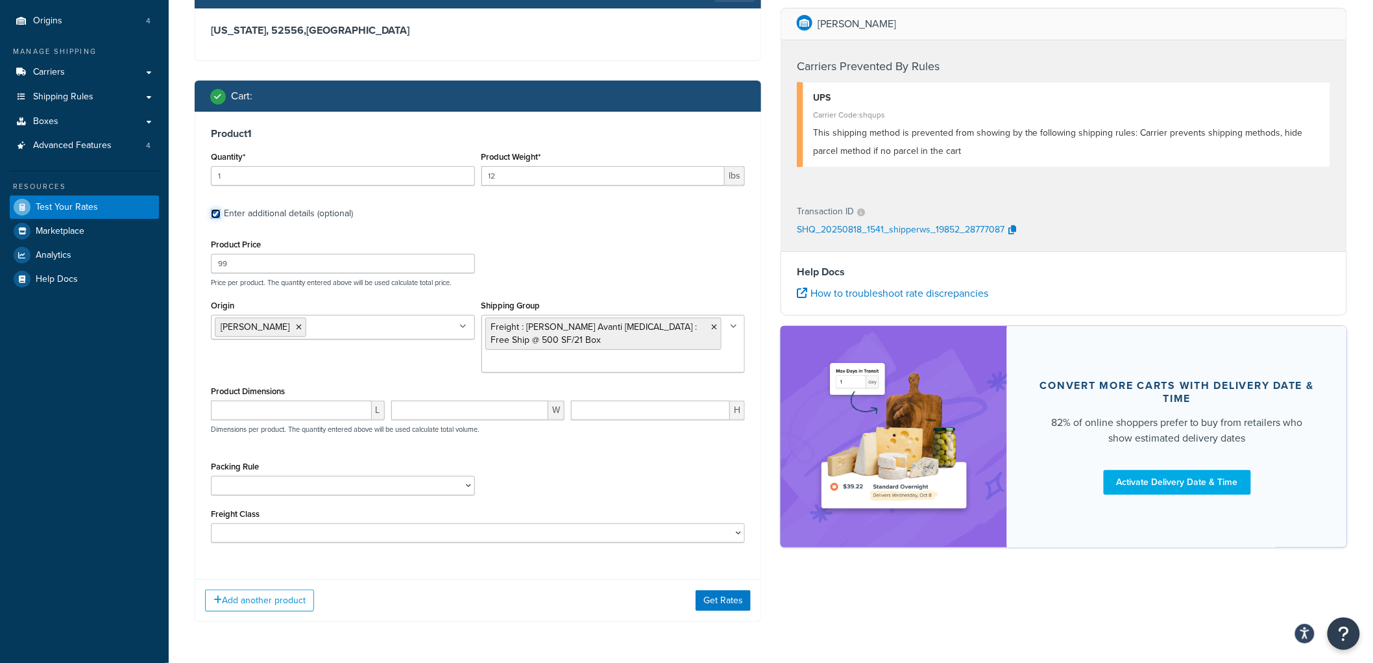
scroll to position [134, 0]
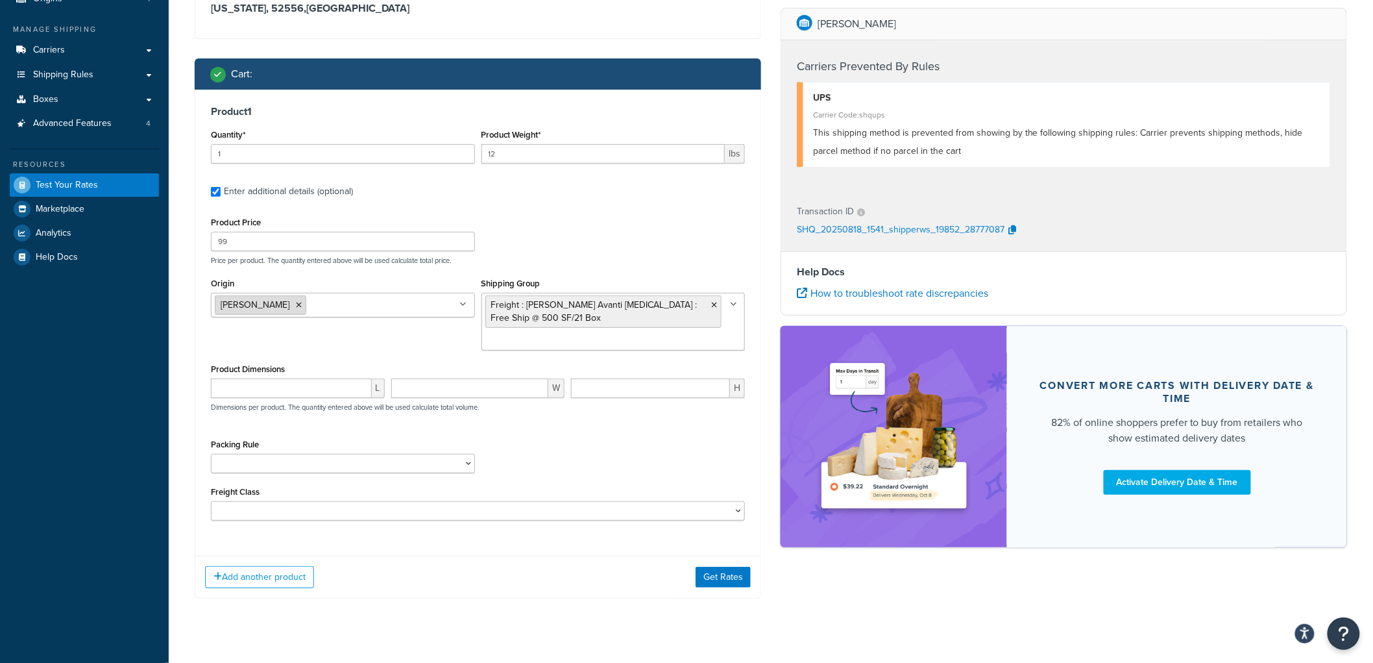
click at [256, 302] on li "[PERSON_NAME]" at bounding box center [260, 304] width 91 height 19
click at [296, 302] on icon at bounding box center [299, 305] width 6 height 8
click at [548, 427] on div "Product Price 99 Price per product. The quantity entered above will be used cal…" at bounding box center [478, 366] width 534 height 307
click at [372, 457] on select "Carpet Roll GBS Boxed Flooring Quietwalk Some packing rule" at bounding box center [343, 463] width 264 height 19
select select "86248"
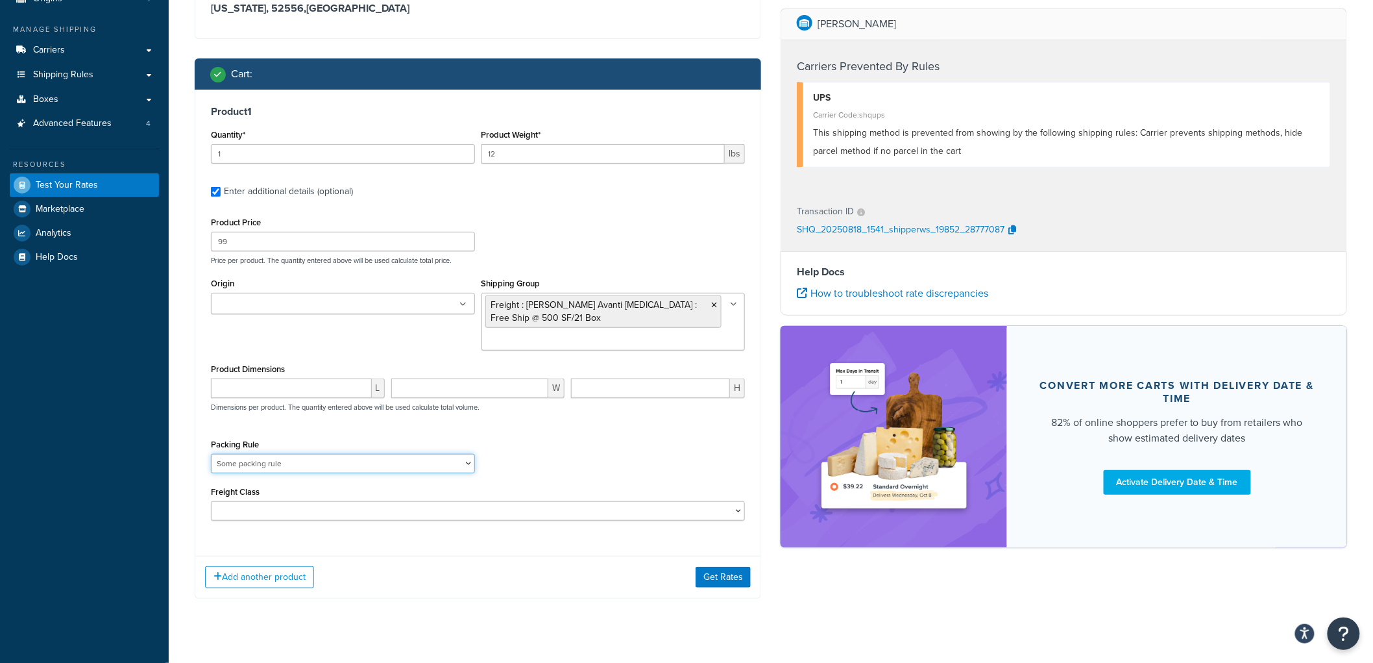
click at [211, 454] on select "Carpet Roll GBS Boxed Flooring Quietwalk Some packing rule" at bounding box center [343, 463] width 264 height 19
click at [715, 575] on button "Get Rates" at bounding box center [723, 576] width 55 height 21
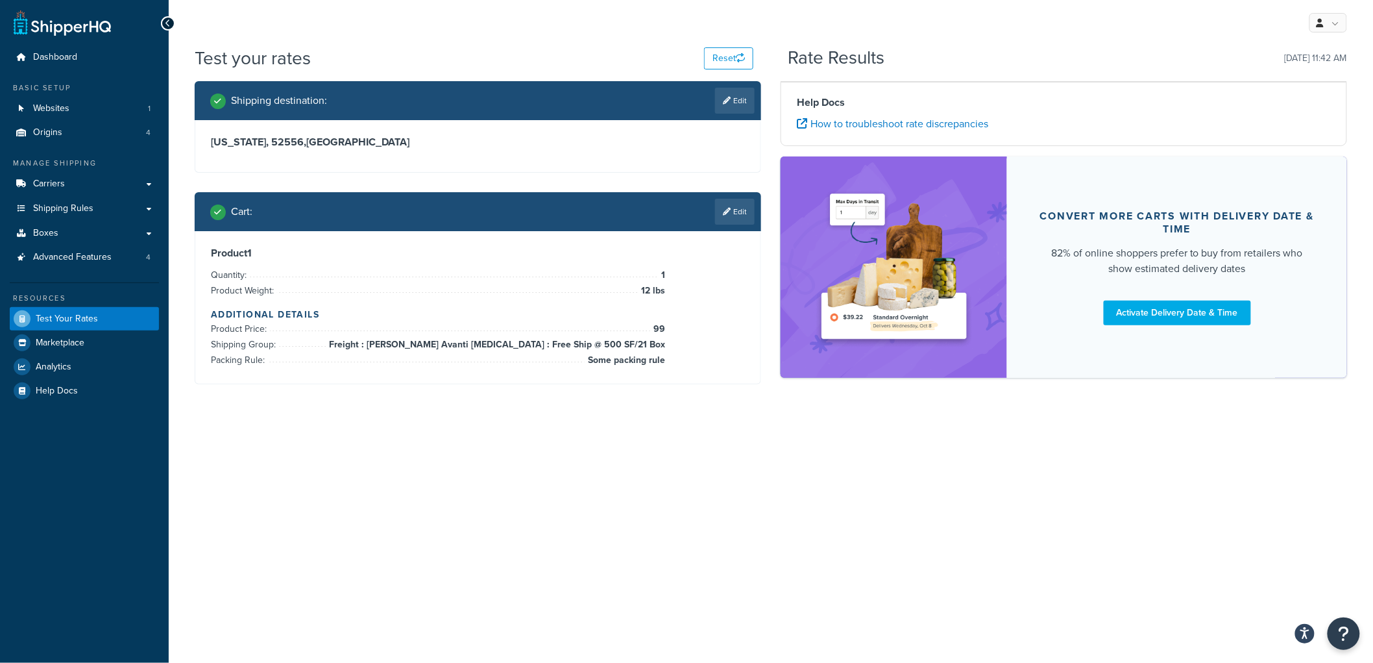
scroll to position [0, 0]
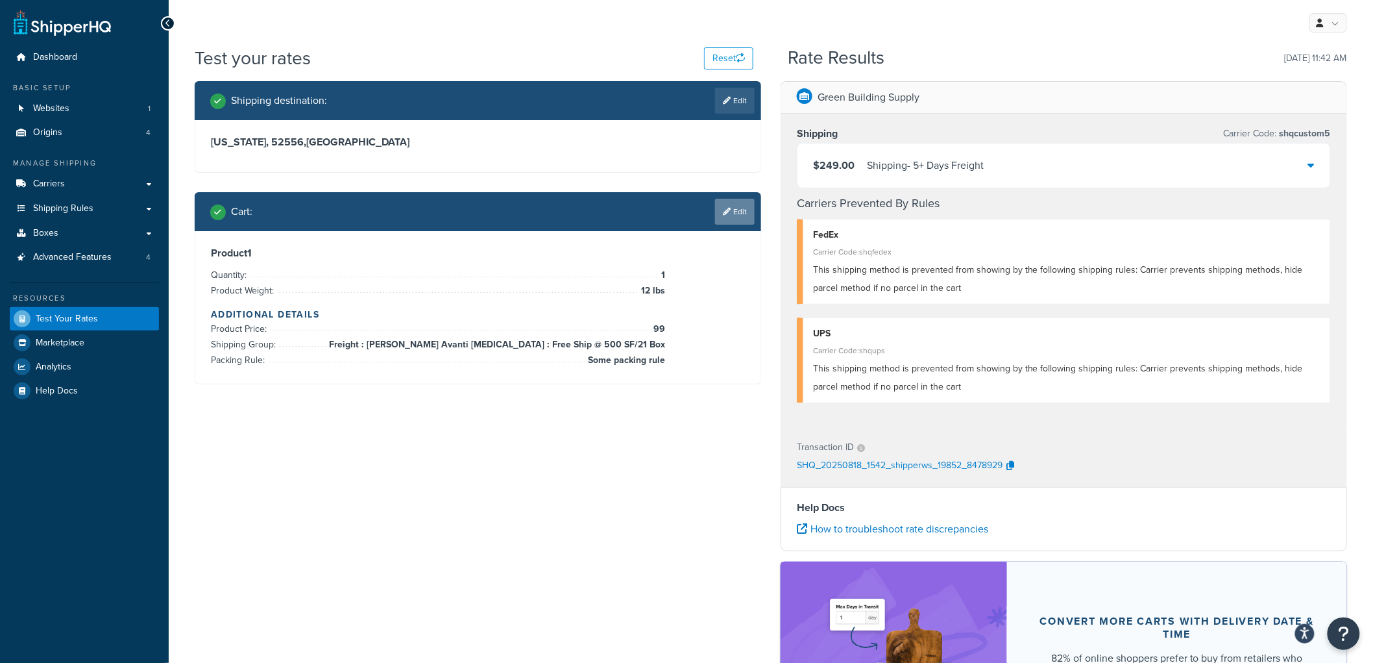
click at [742, 208] on link "Edit" at bounding box center [735, 212] width 40 height 26
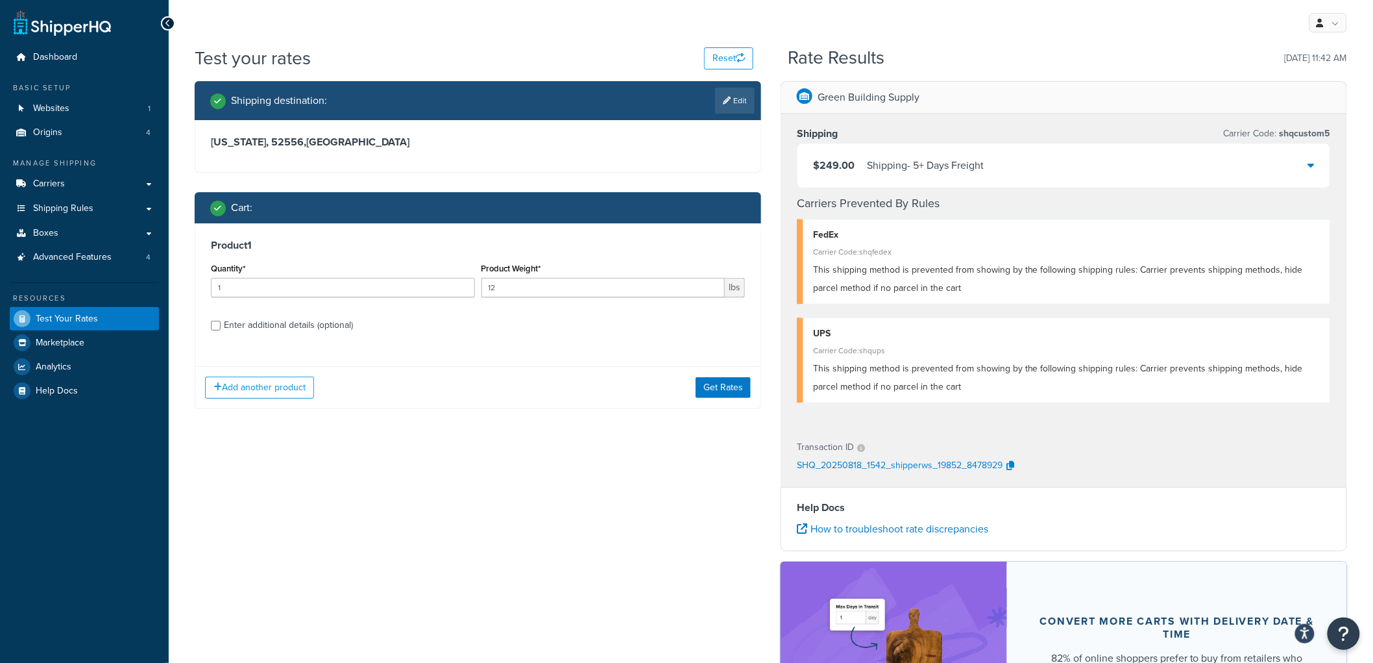
click at [287, 326] on div "Enter additional details (optional)" at bounding box center [288, 325] width 129 height 18
click at [221, 326] on input "Enter additional details (optional)" at bounding box center [216, 326] width 10 height 10
checkbox input "true"
select select "86248"
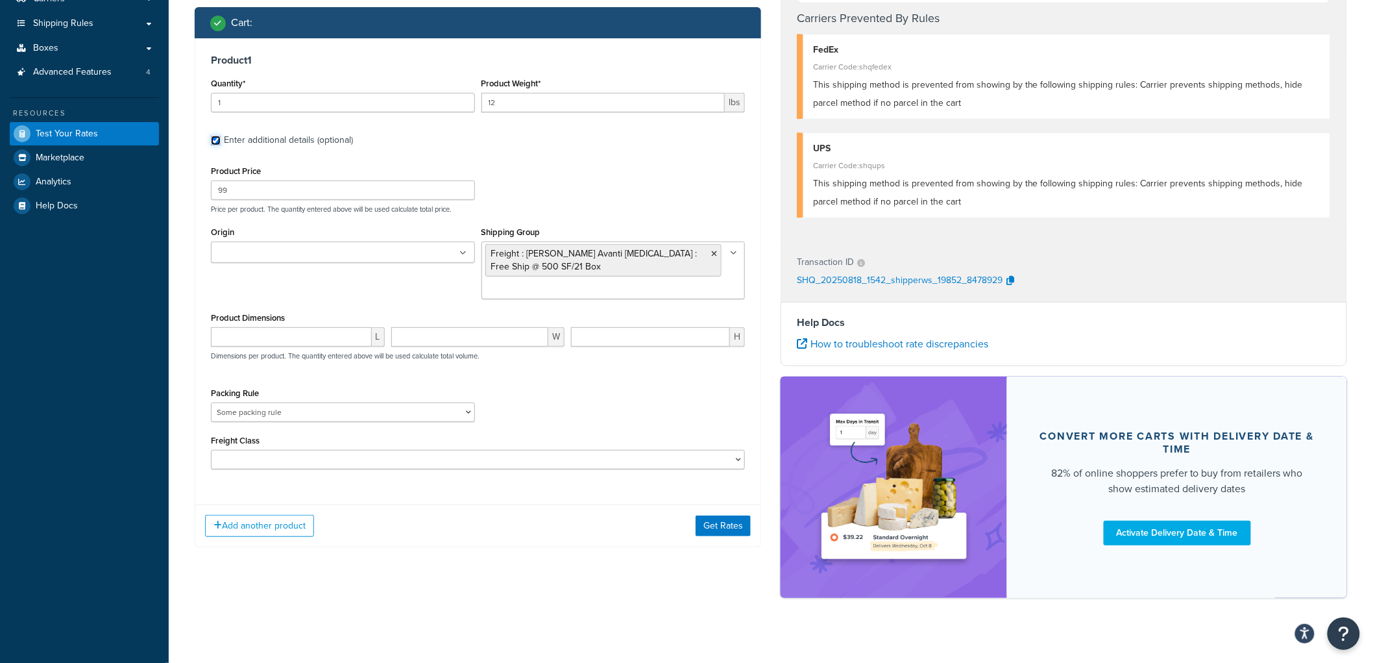
scroll to position [199, 0]
